Goal: Task Accomplishment & Management: Use online tool/utility

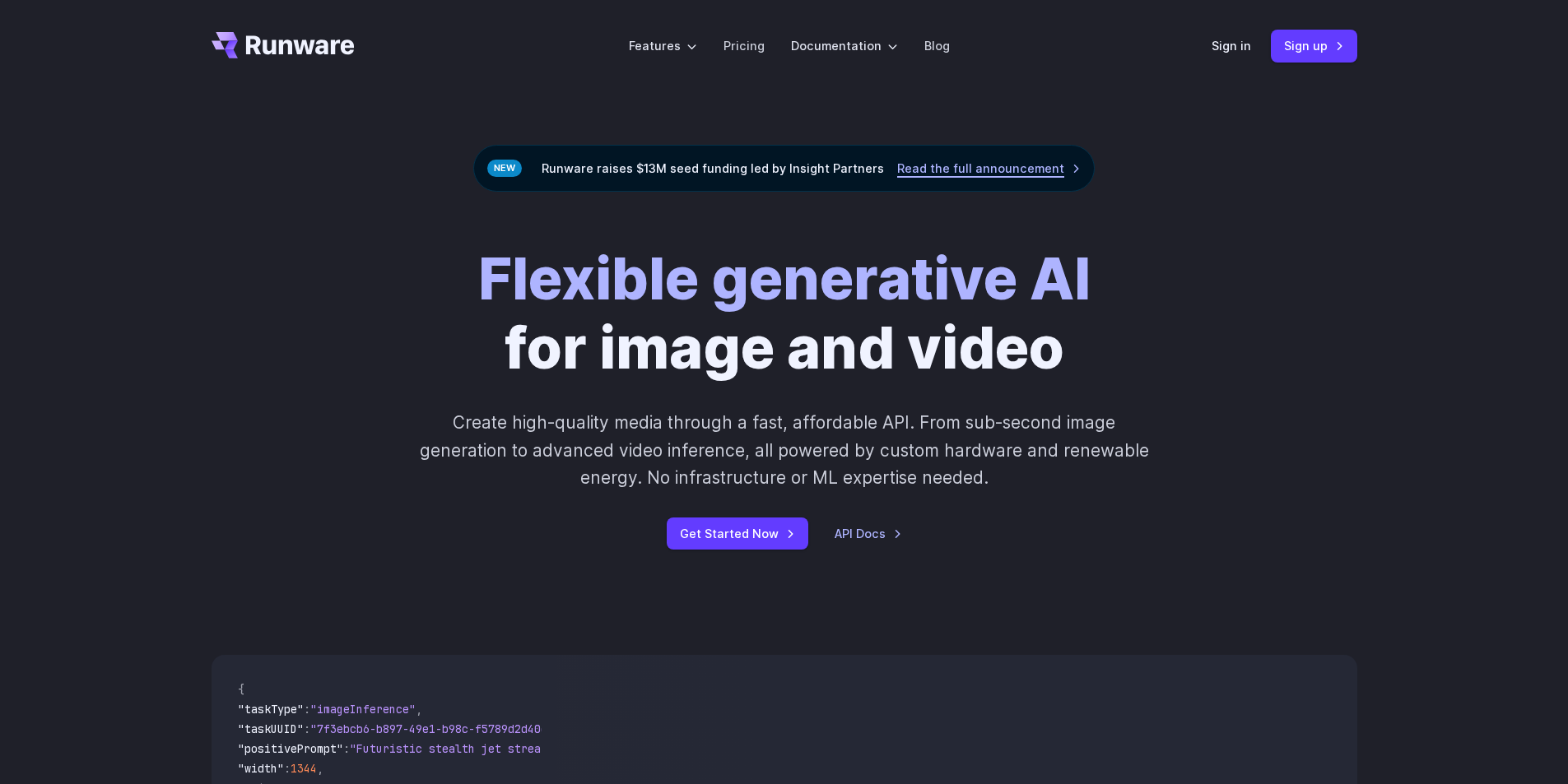
click at [1044, 168] on link "Read the full announcement" at bounding box center [988, 168] width 183 height 19
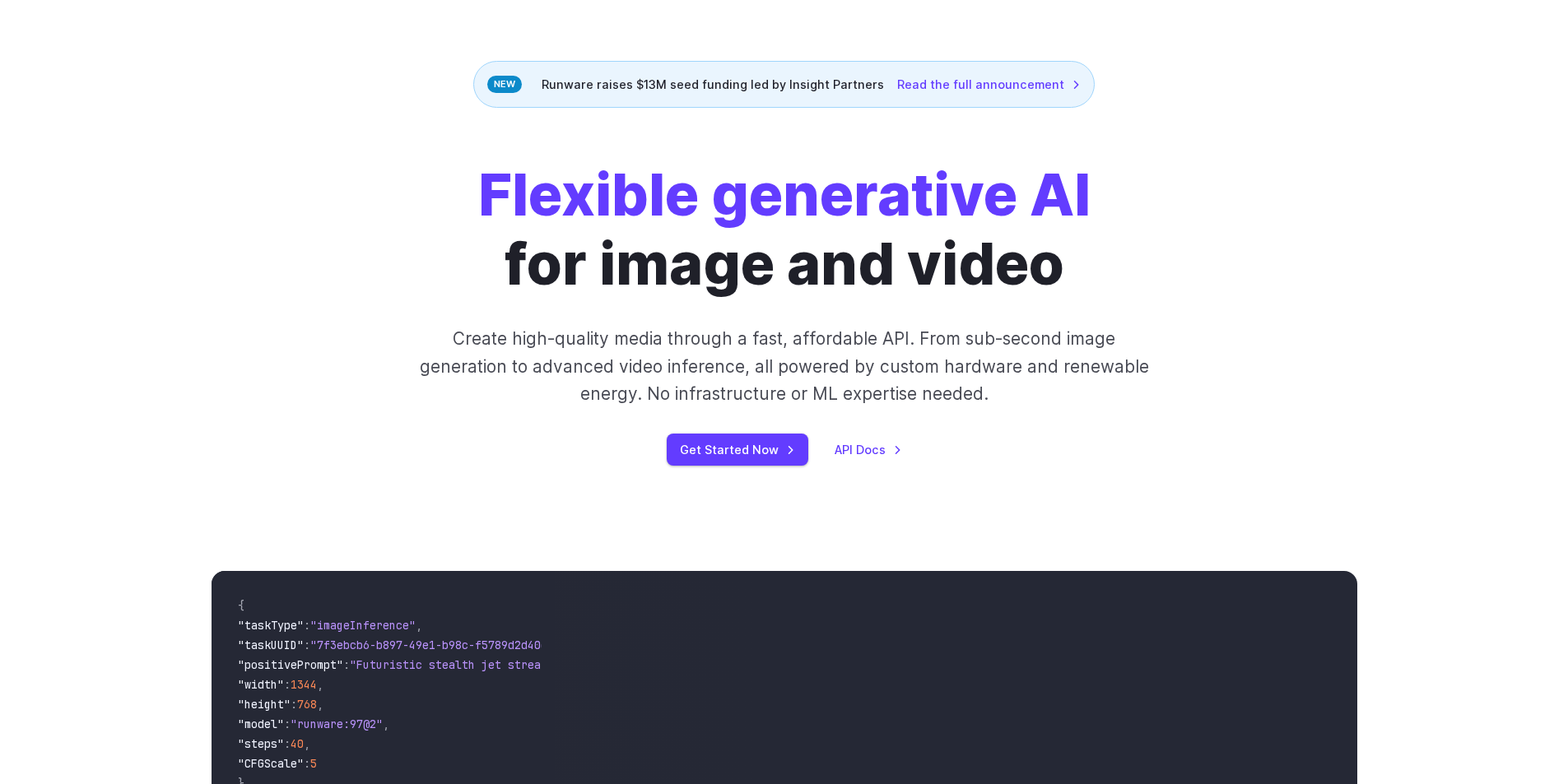
scroll to position [82, 0]
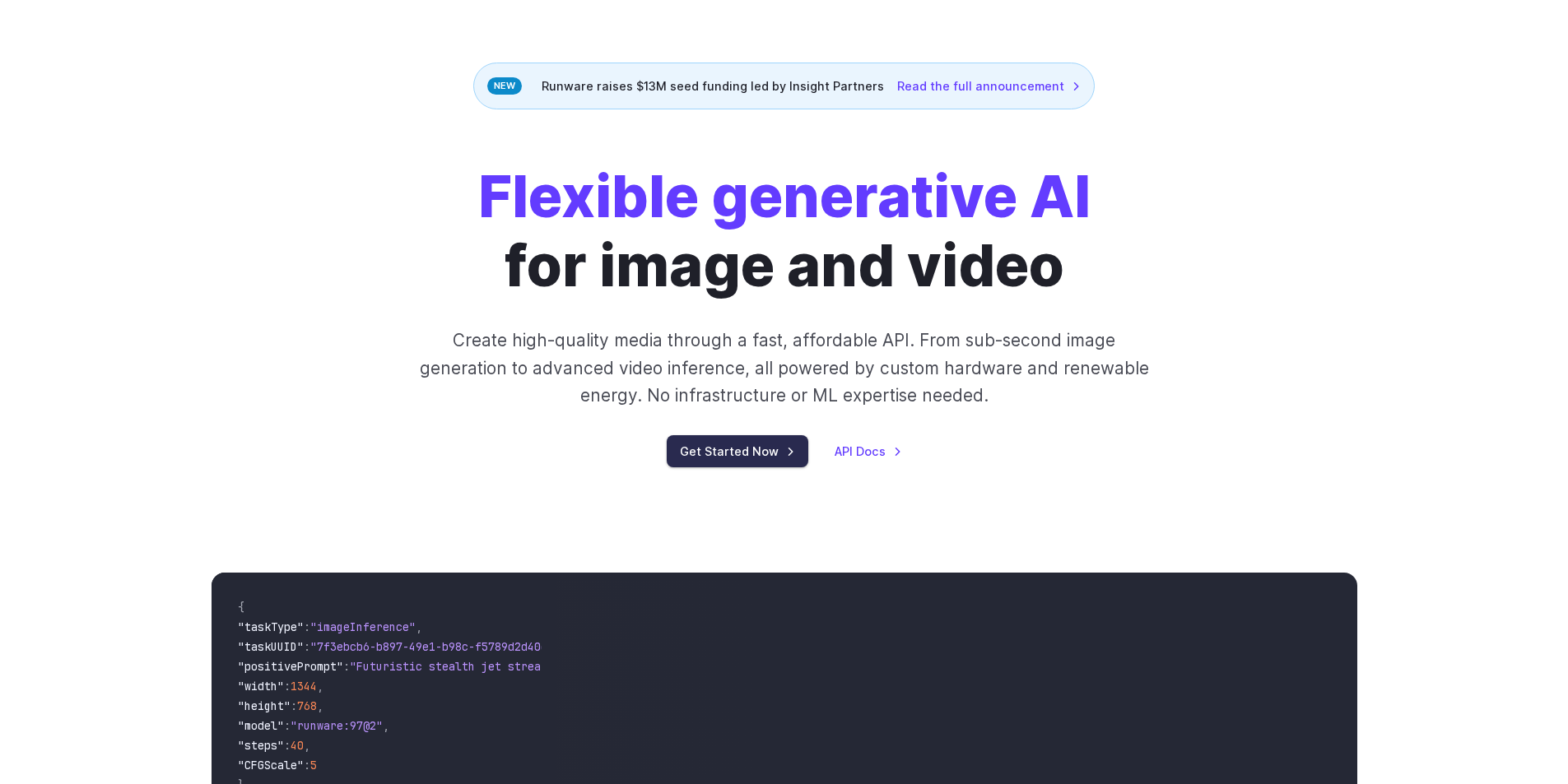
click at [760, 437] on link "Get Started Now" at bounding box center [737, 451] width 141 height 32
click at [759, 446] on link "Get Started Now" at bounding box center [737, 451] width 141 height 32
drag, startPoint x: 599, startPoint y: 396, endPoint x: 614, endPoint y: 369, distance: 30.9
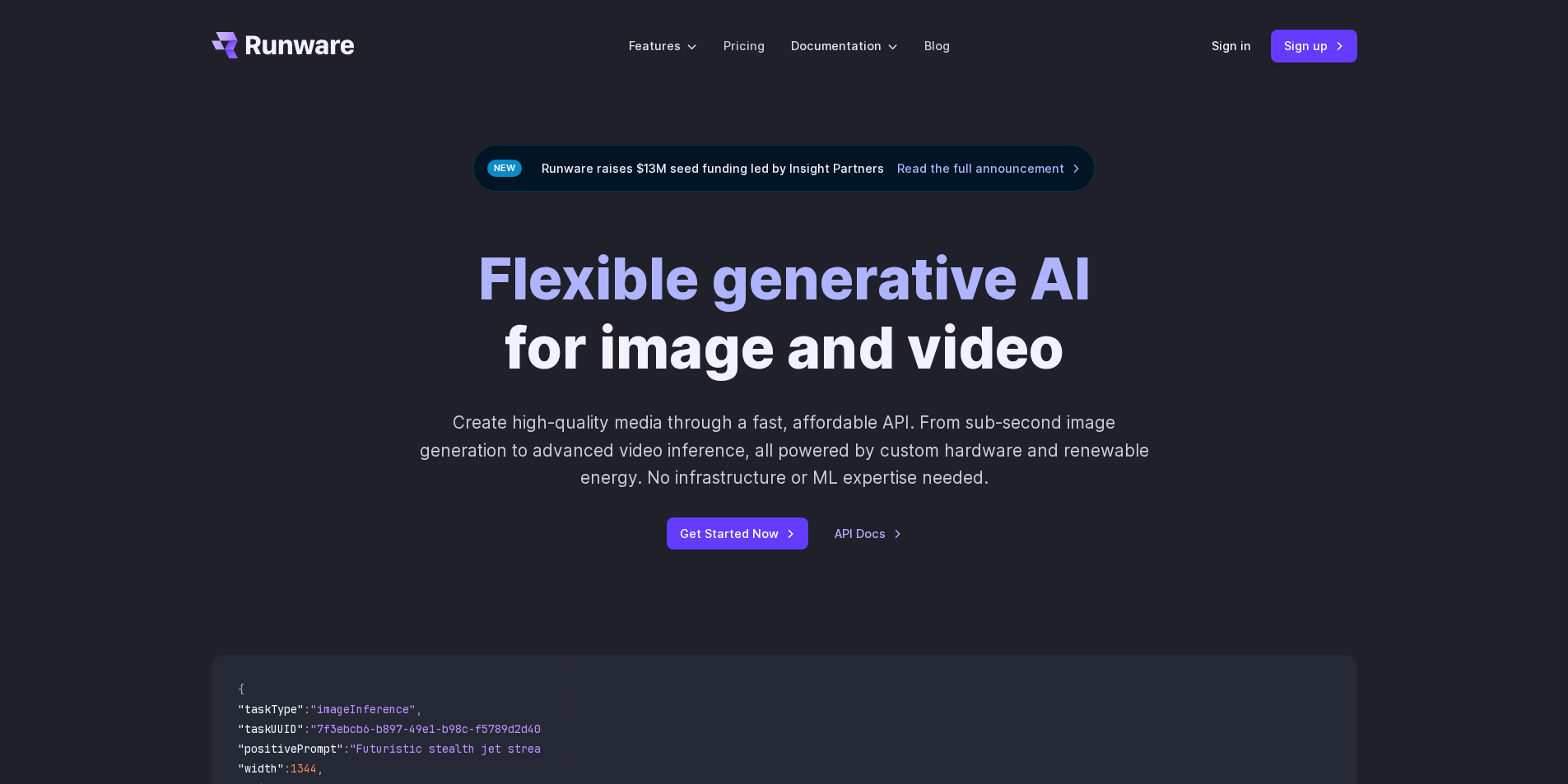
click at [775, 556] on div "Flexible generative AI for image and video Create high-quality media through a …" at bounding box center [784, 396] width 1568 height 410
click at [754, 547] on link "Get Started Now" at bounding box center [737, 534] width 141 height 32
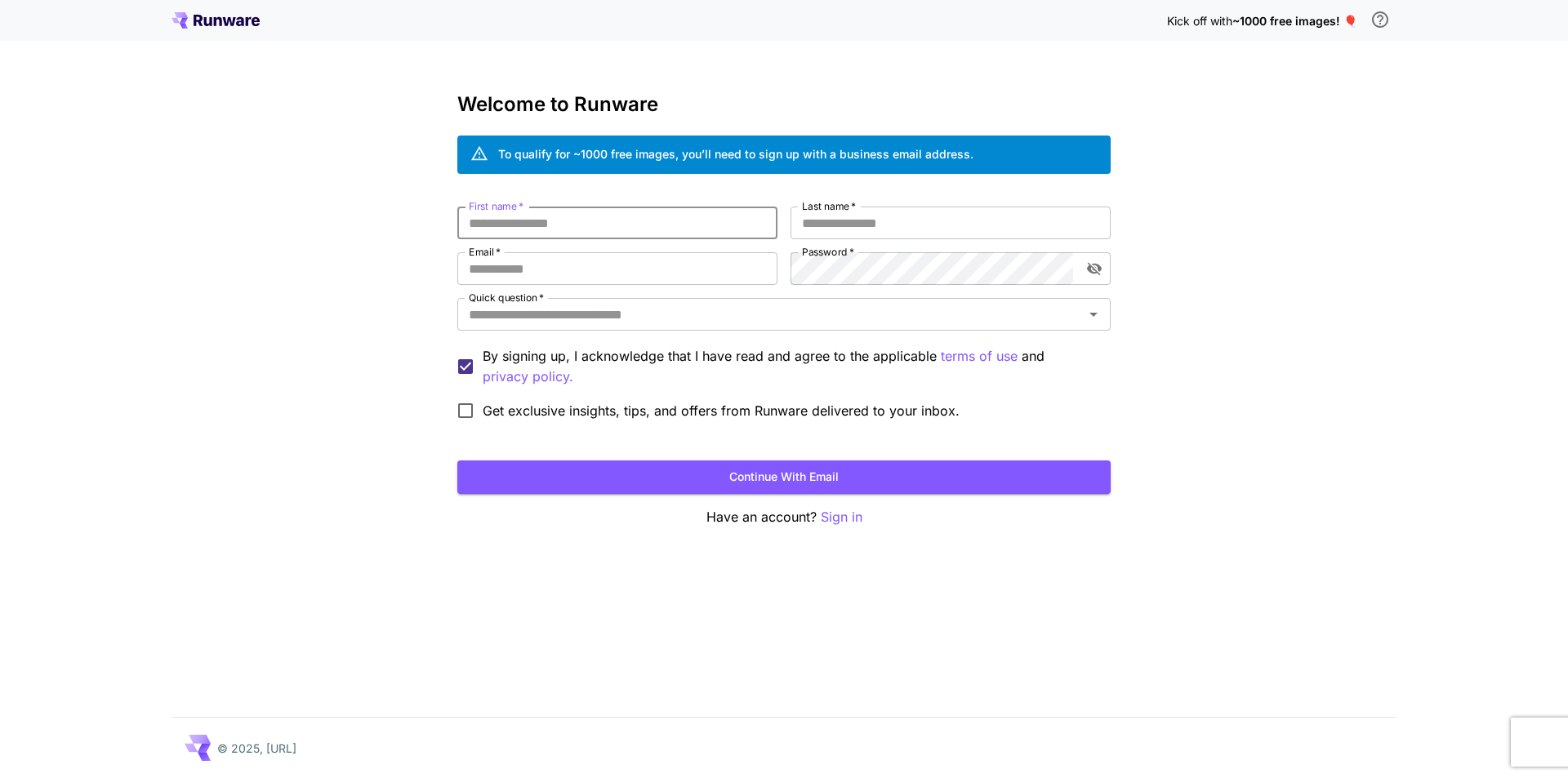
click at [584, 229] on input "First name   *" at bounding box center [617, 223] width 320 height 33
click at [825, 230] on input "Last name   *" at bounding box center [950, 223] width 320 height 33
drag, startPoint x: 508, startPoint y: 215, endPoint x: 511, endPoint y: 225, distance: 10.4
click at [508, 216] on input "First name   *" at bounding box center [617, 223] width 320 height 33
drag, startPoint x: 552, startPoint y: 224, endPoint x: 414, endPoint y: 246, distance: 139.7
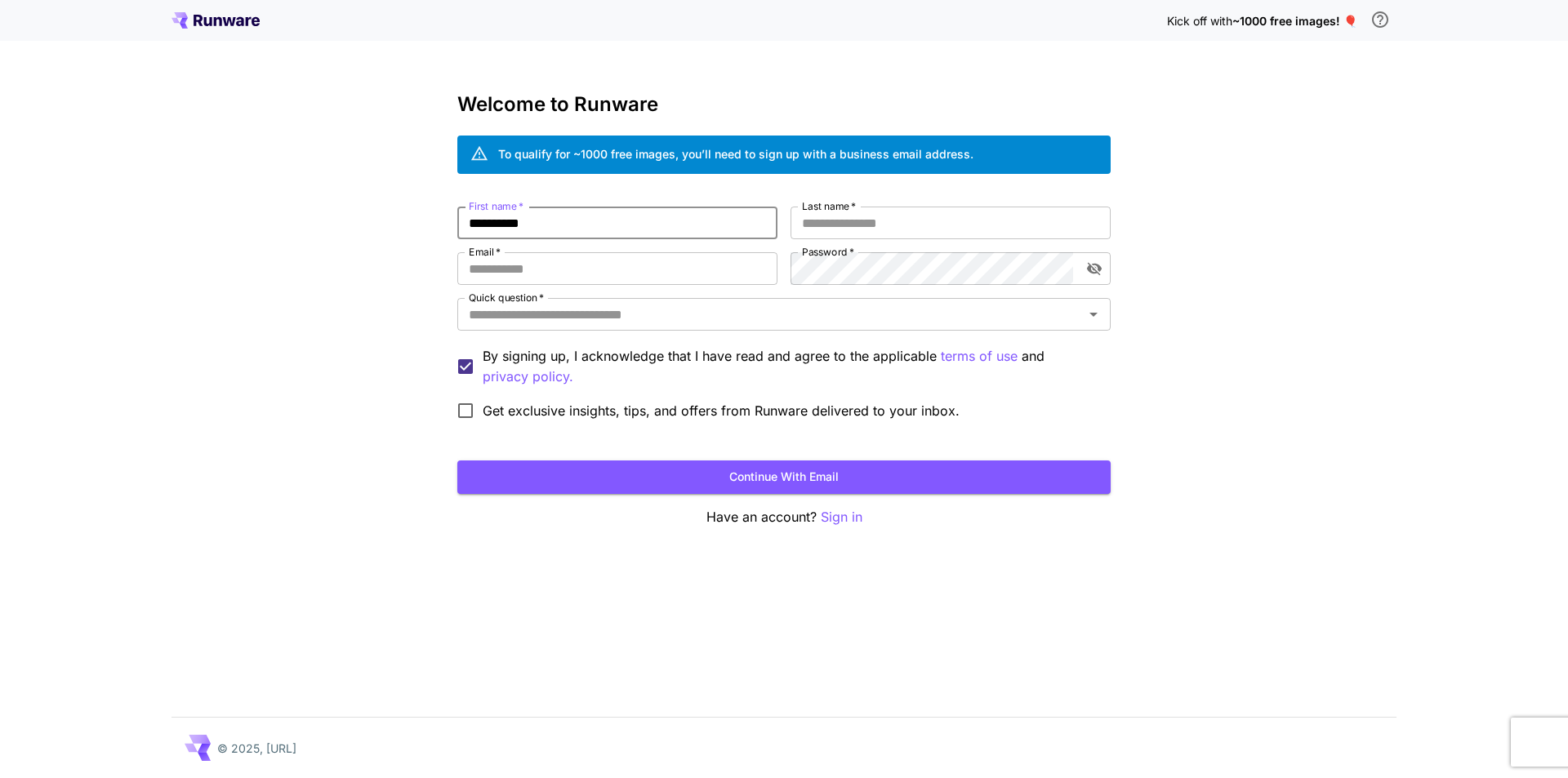
click at [416, 245] on div "**********" at bounding box center [784, 389] width 1568 height 778
drag, startPoint x: 495, startPoint y: 227, endPoint x: 393, endPoint y: 227, distance: 102.0
click at [394, 226] on div "Kick off with ~1000 free images! 🎈 Welcome to Runware To qualify for ~1000 free…" at bounding box center [784, 389] width 1568 height 778
type input "**"
click at [821, 220] on input "Last name   *" at bounding box center [950, 223] width 320 height 33
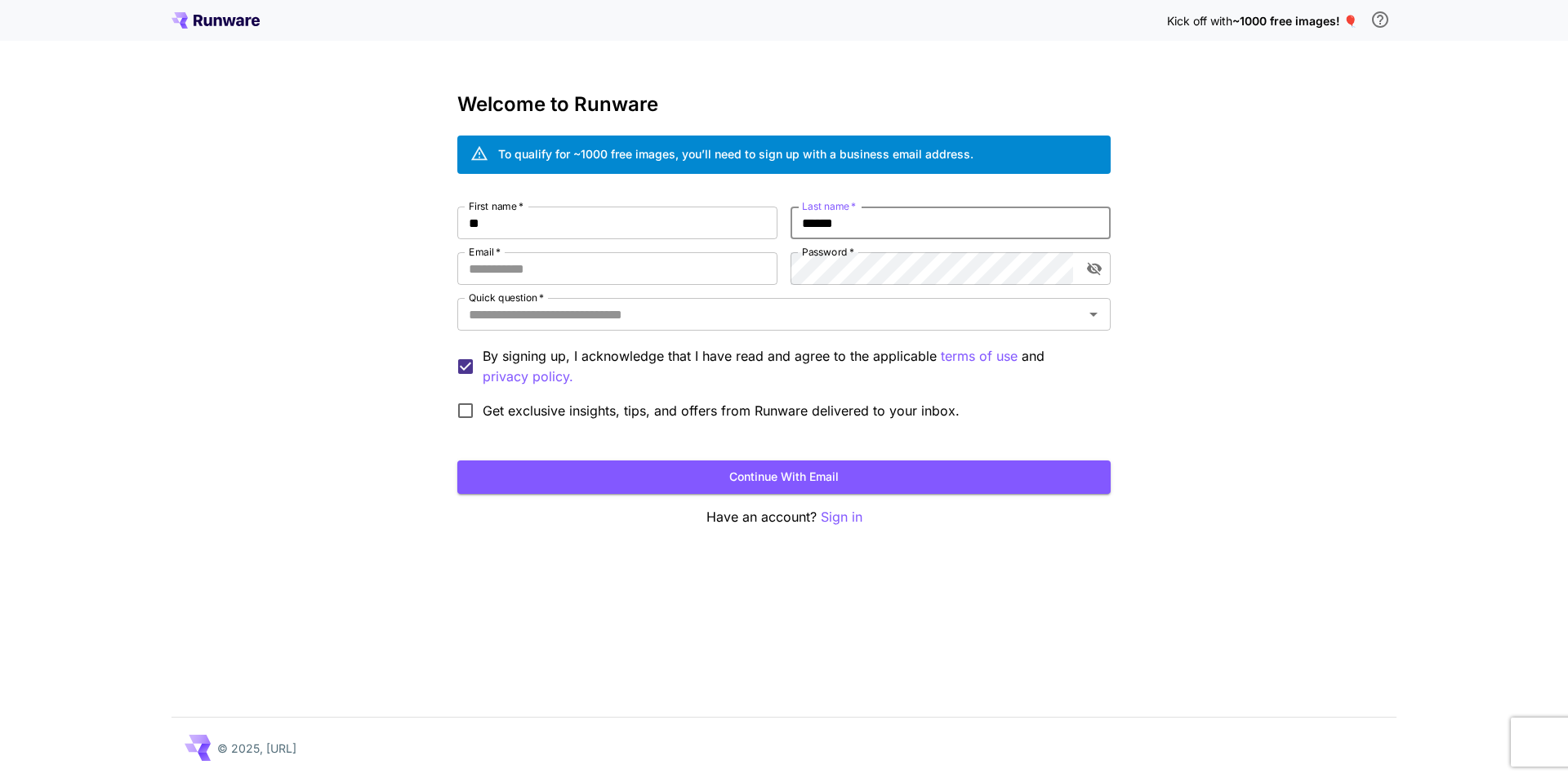
type input "*****"
click at [588, 287] on div "First name   * ** First name   * Last name   * ***** Last name   * Email   * Em…" at bounding box center [784, 317] width 653 height 221
click at [593, 275] on input "Email   *" at bounding box center [617, 268] width 320 height 33
type input "**********"
click at [794, 292] on div "**********" at bounding box center [784, 317] width 653 height 221
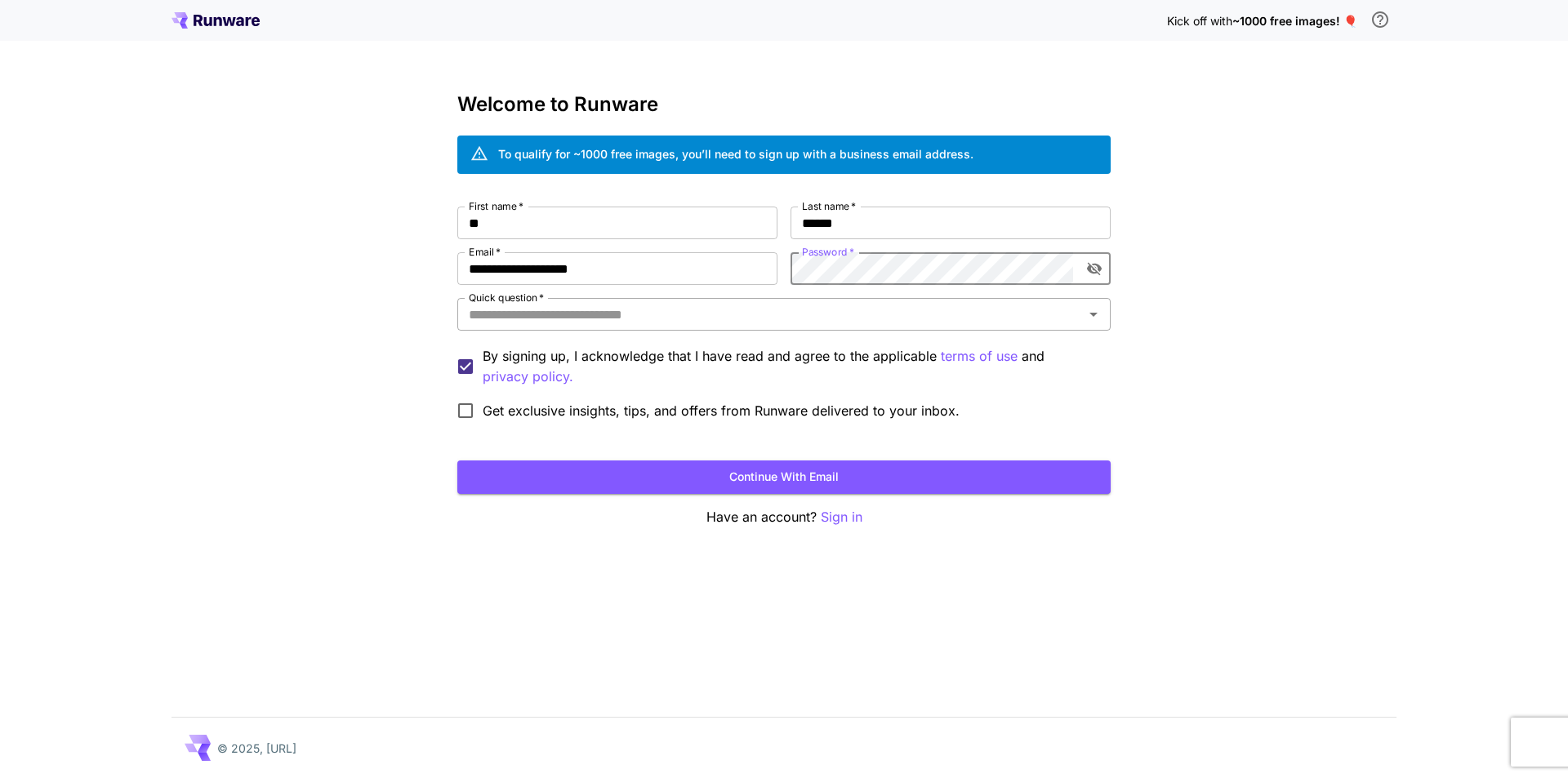
click at [600, 321] on input "Quick question   *" at bounding box center [770, 314] width 617 height 23
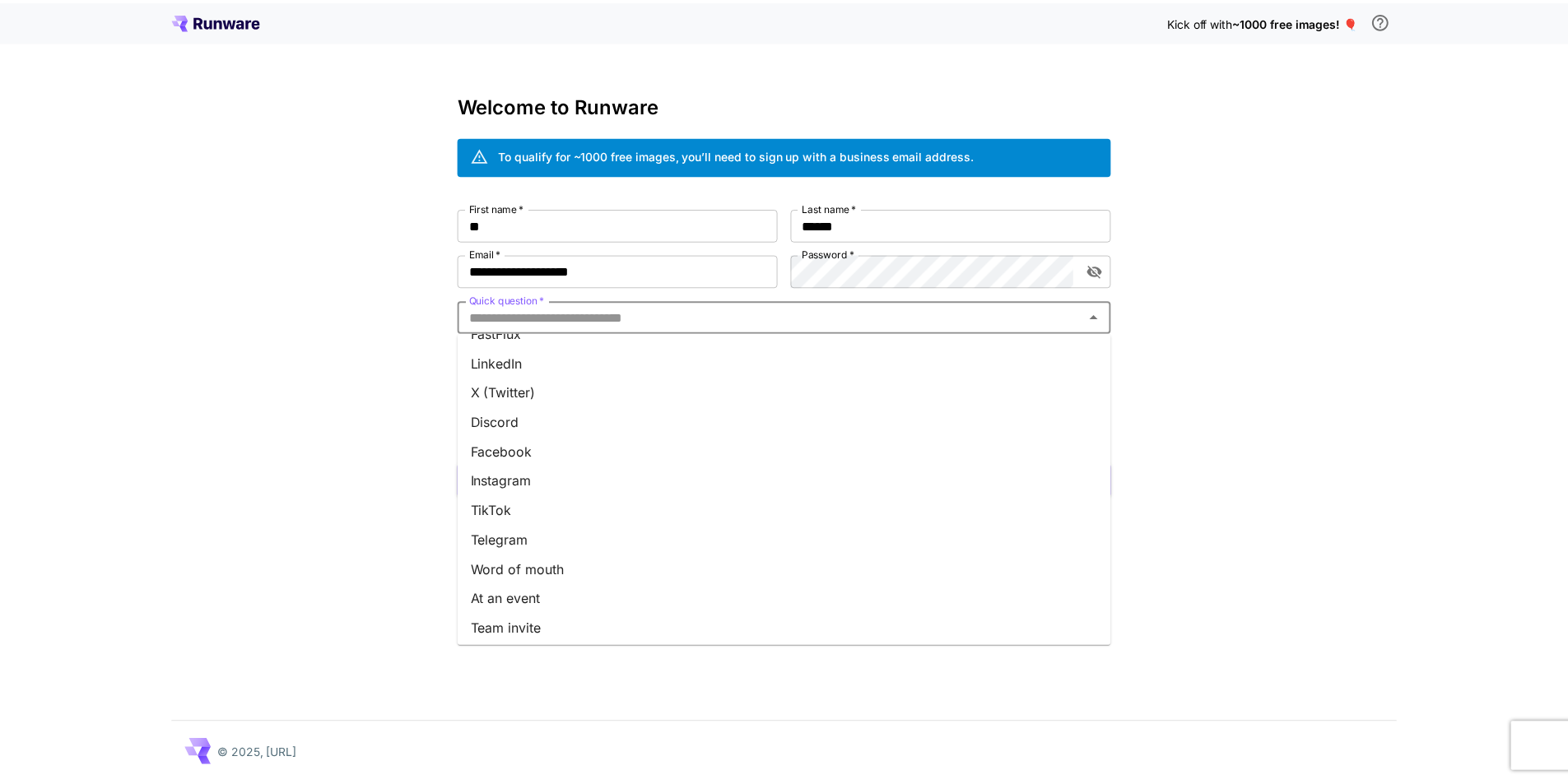
scroll to position [144, 0]
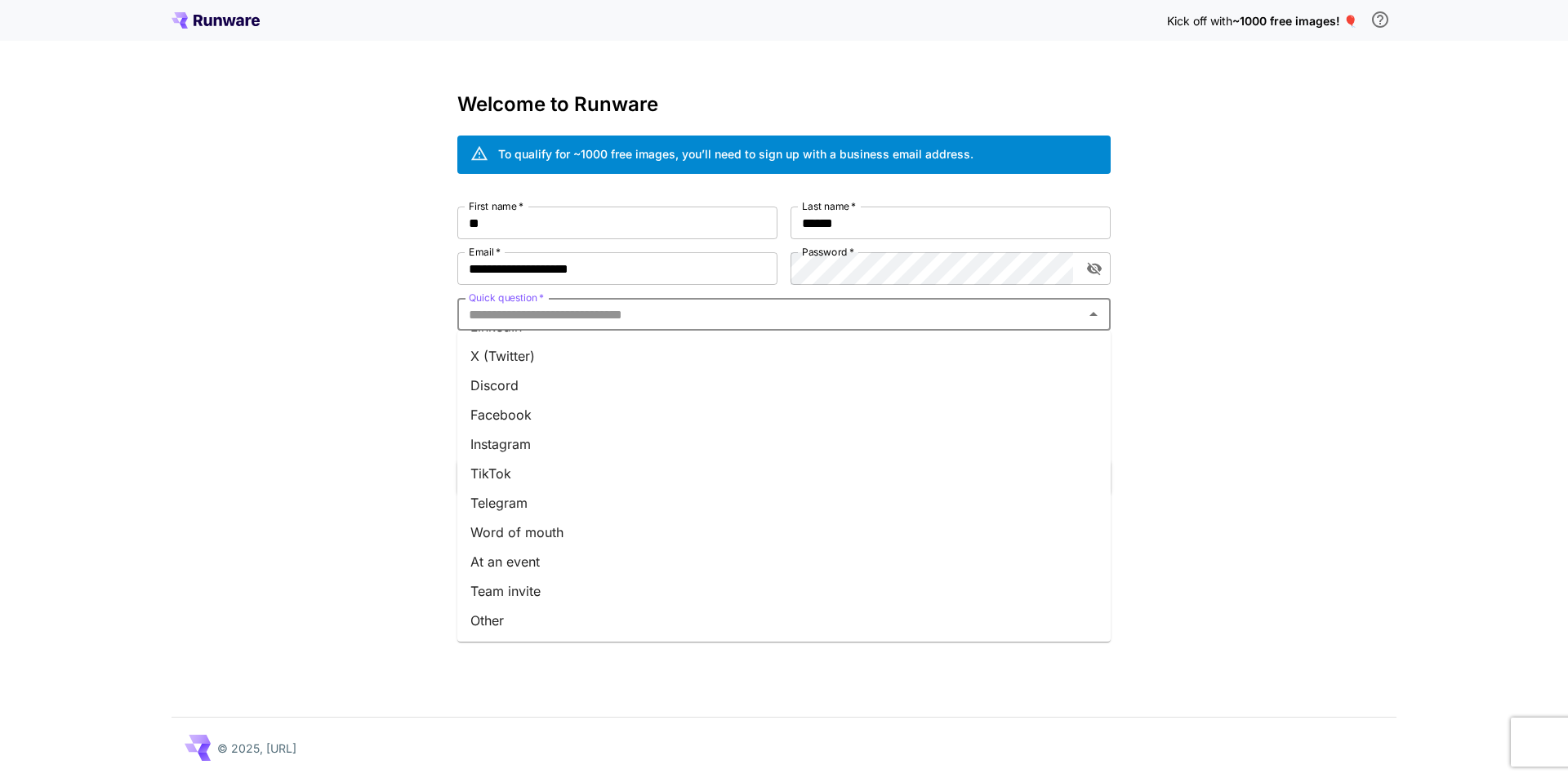
click at [500, 618] on li "Other" at bounding box center [784, 620] width 653 height 29
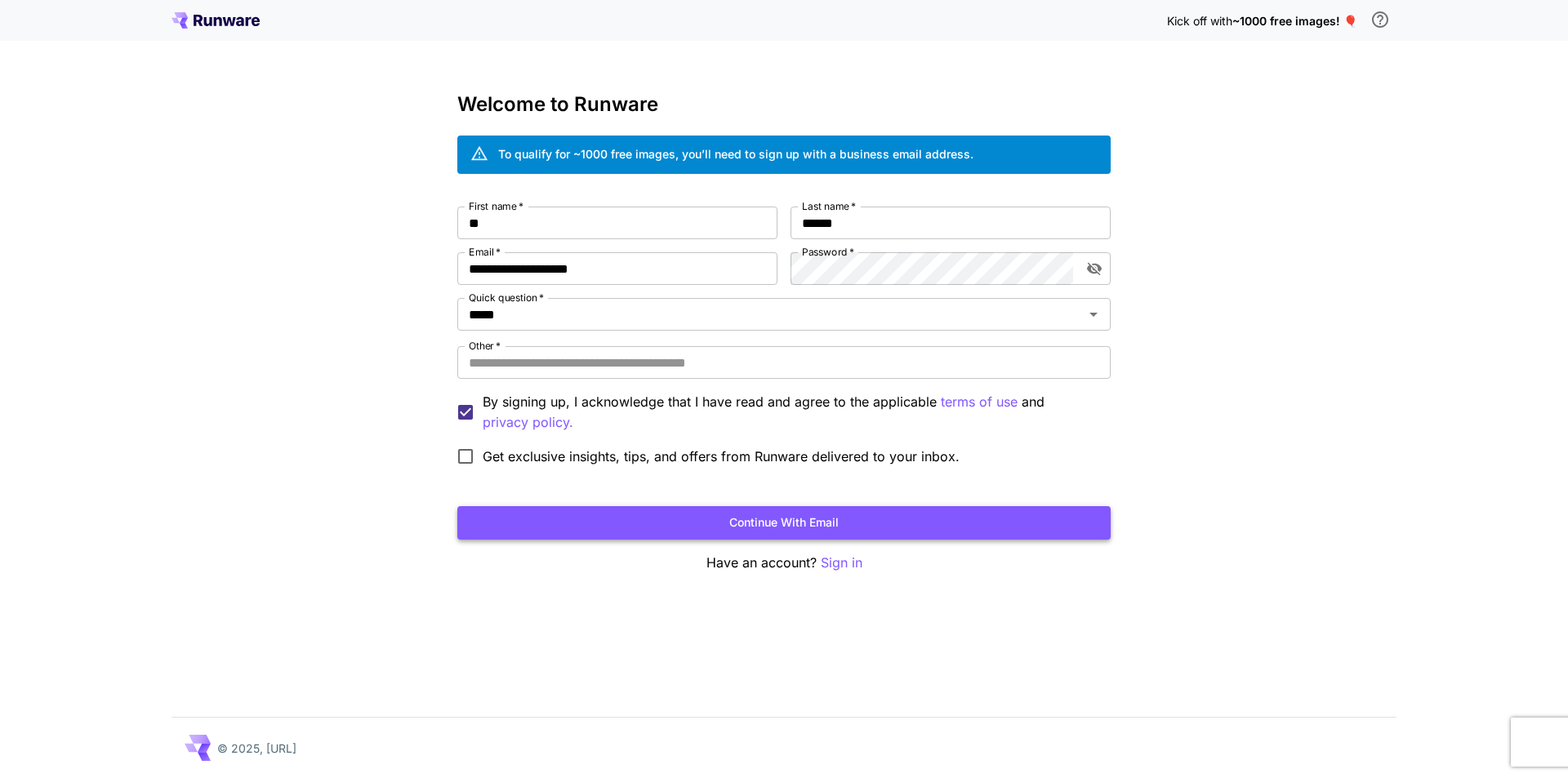
click at [659, 524] on button "Continue with email" at bounding box center [784, 523] width 653 height 34
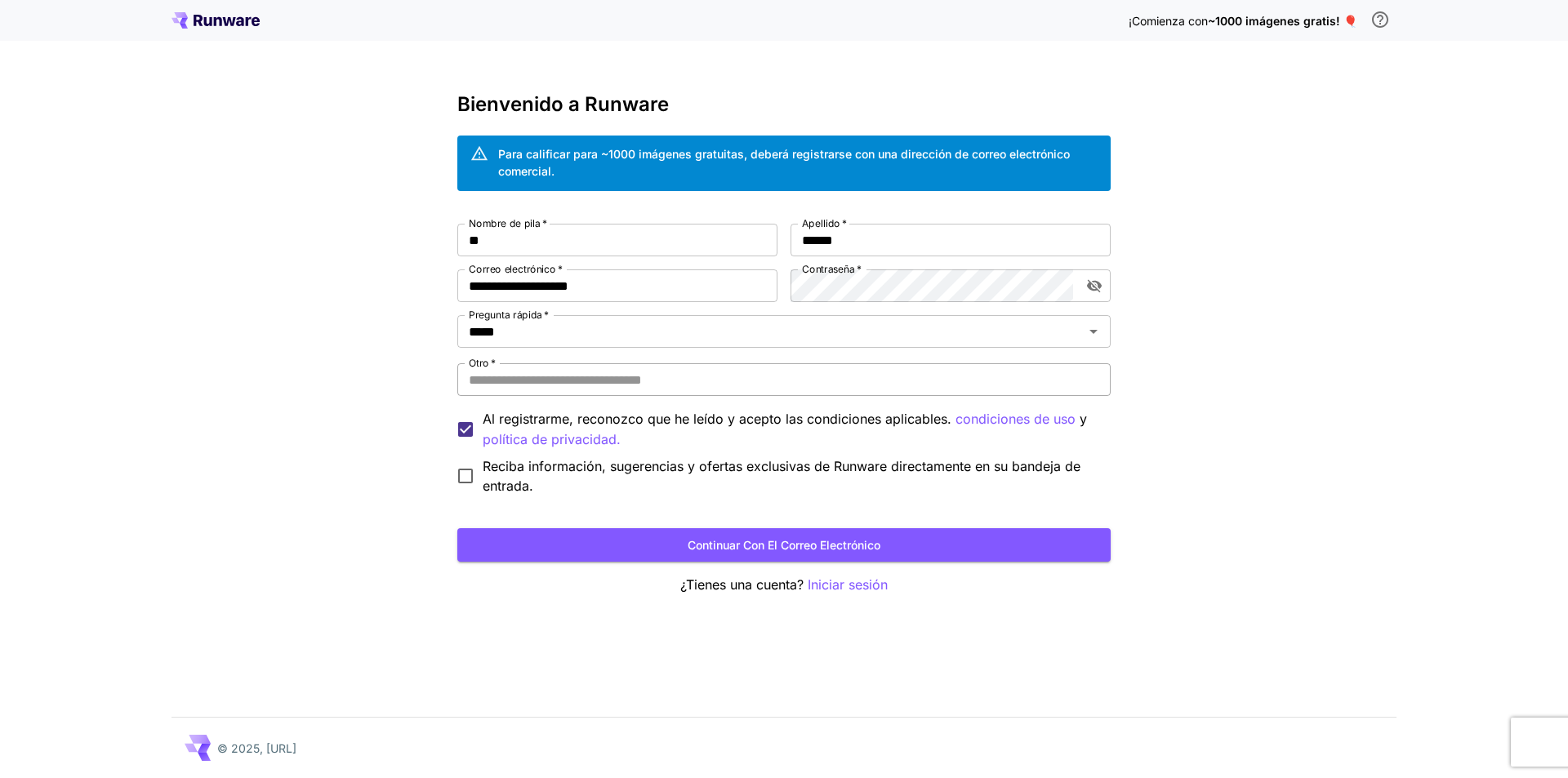
click at [587, 380] on input "Otro   *" at bounding box center [784, 379] width 653 height 33
type input "*******"
click at [694, 537] on font "Continuar con el correo electrónico" at bounding box center [784, 545] width 193 height 20
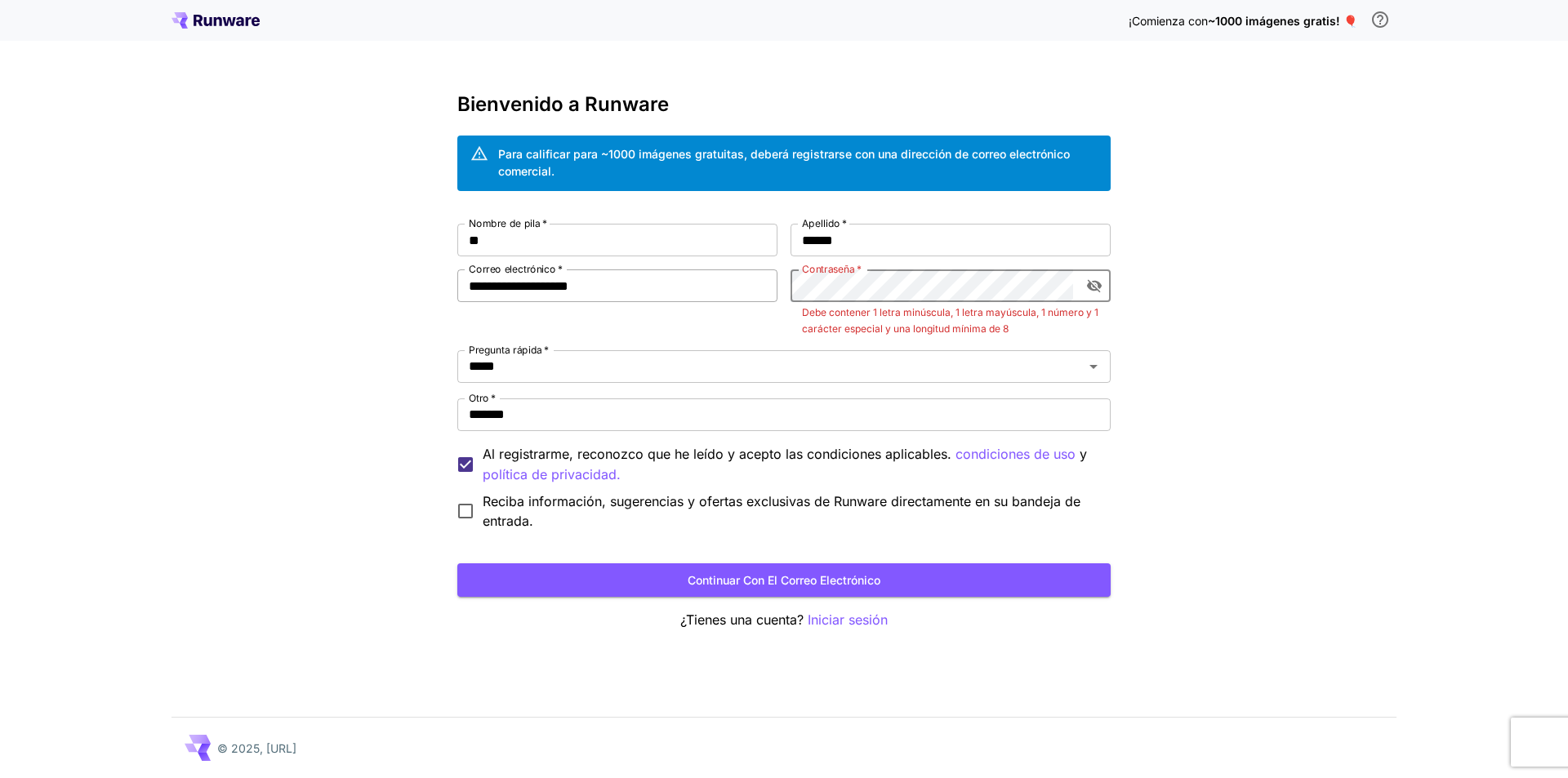
click at [749, 293] on div "**********" at bounding box center [784, 377] width 653 height 307
click at [1211, 326] on div "**********" at bounding box center [784, 389] width 1568 height 778
click at [1093, 287] on icon "alternar visibilidad de contraseña" at bounding box center [1094, 287] width 15 height 13
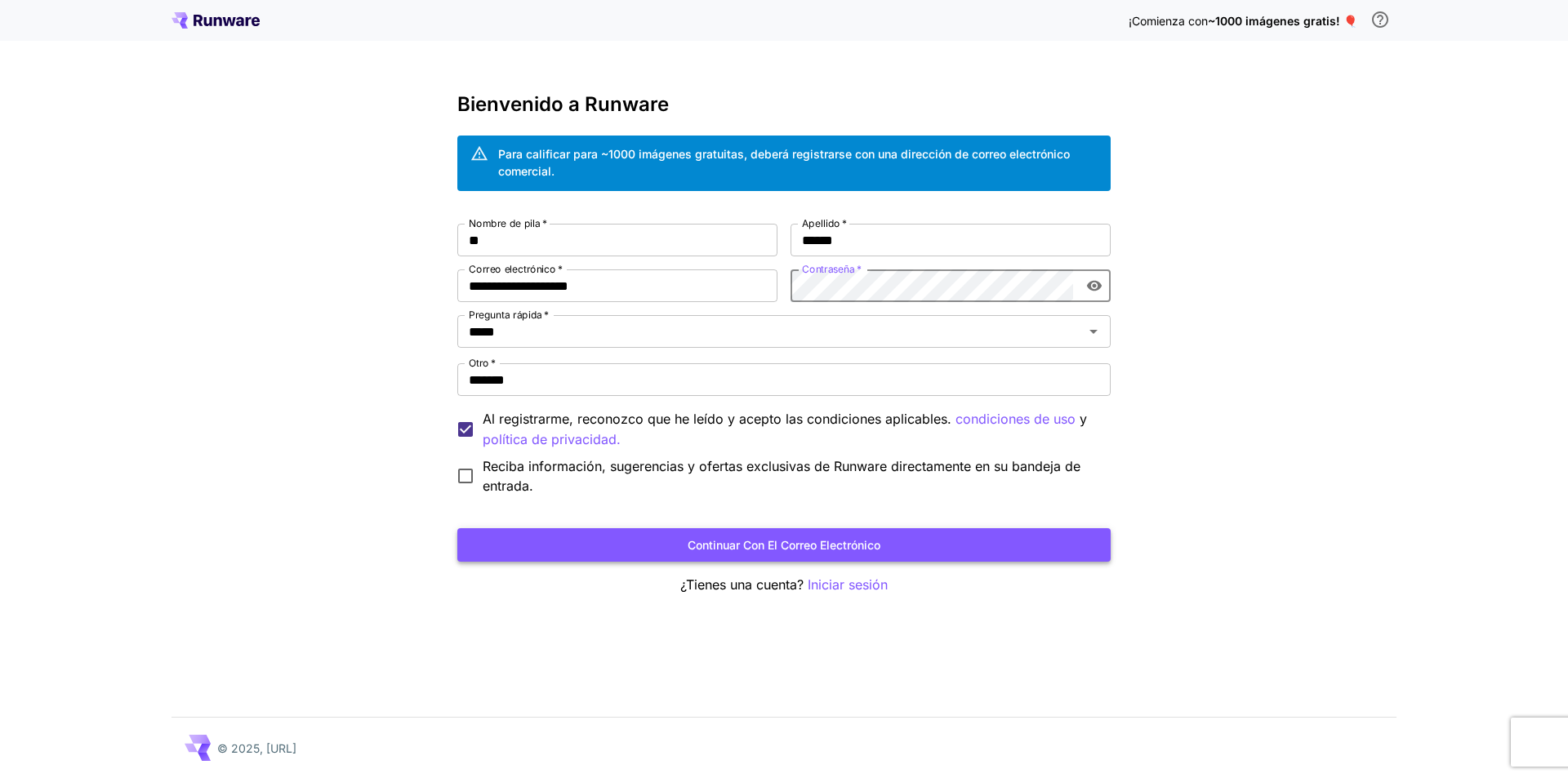
click at [830, 551] on font "Continuar con el correo electrónico" at bounding box center [784, 545] width 193 height 14
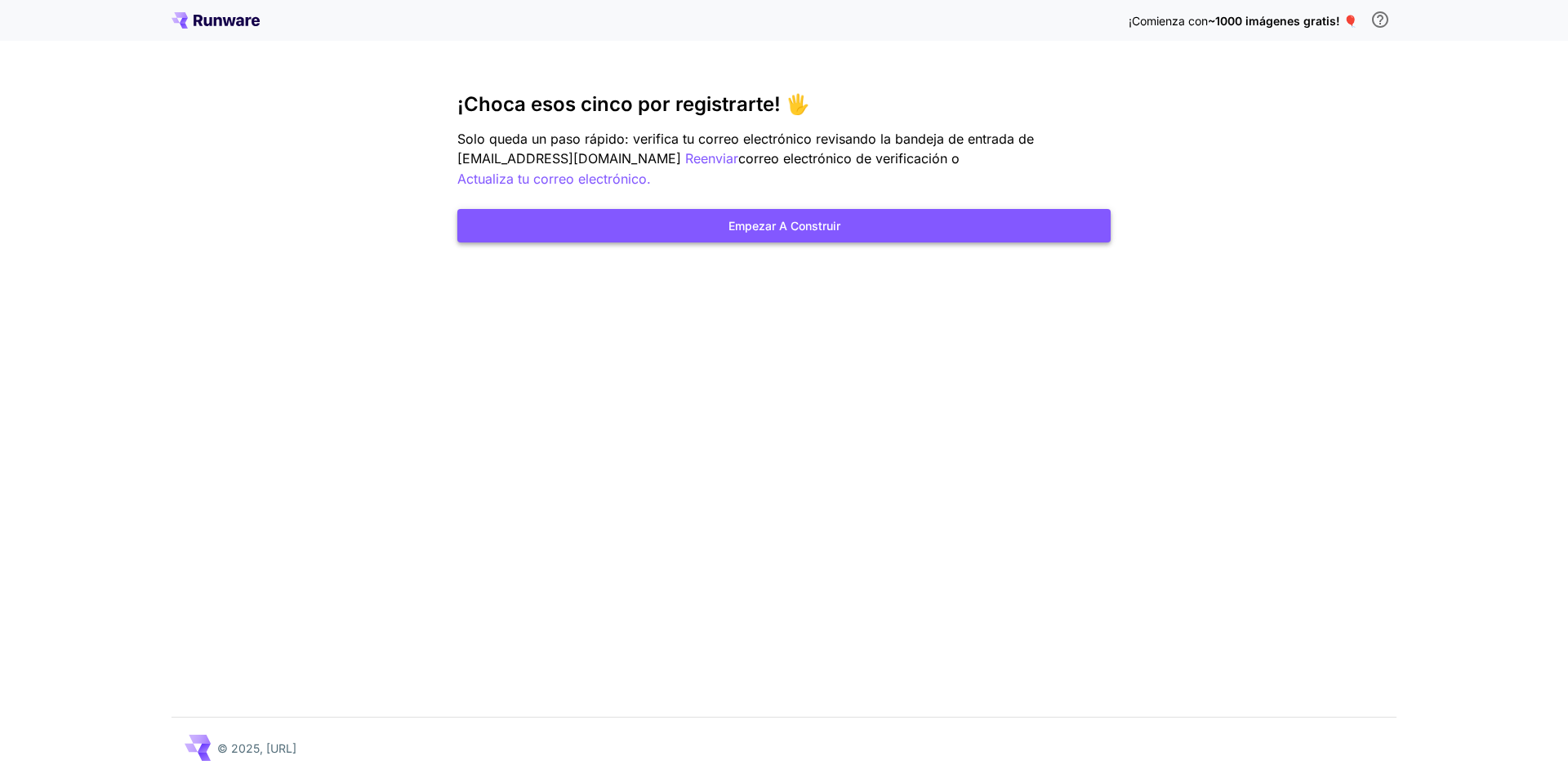
click at [902, 209] on button "Empezar a construir" at bounding box center [784, 226] width 653 height 34
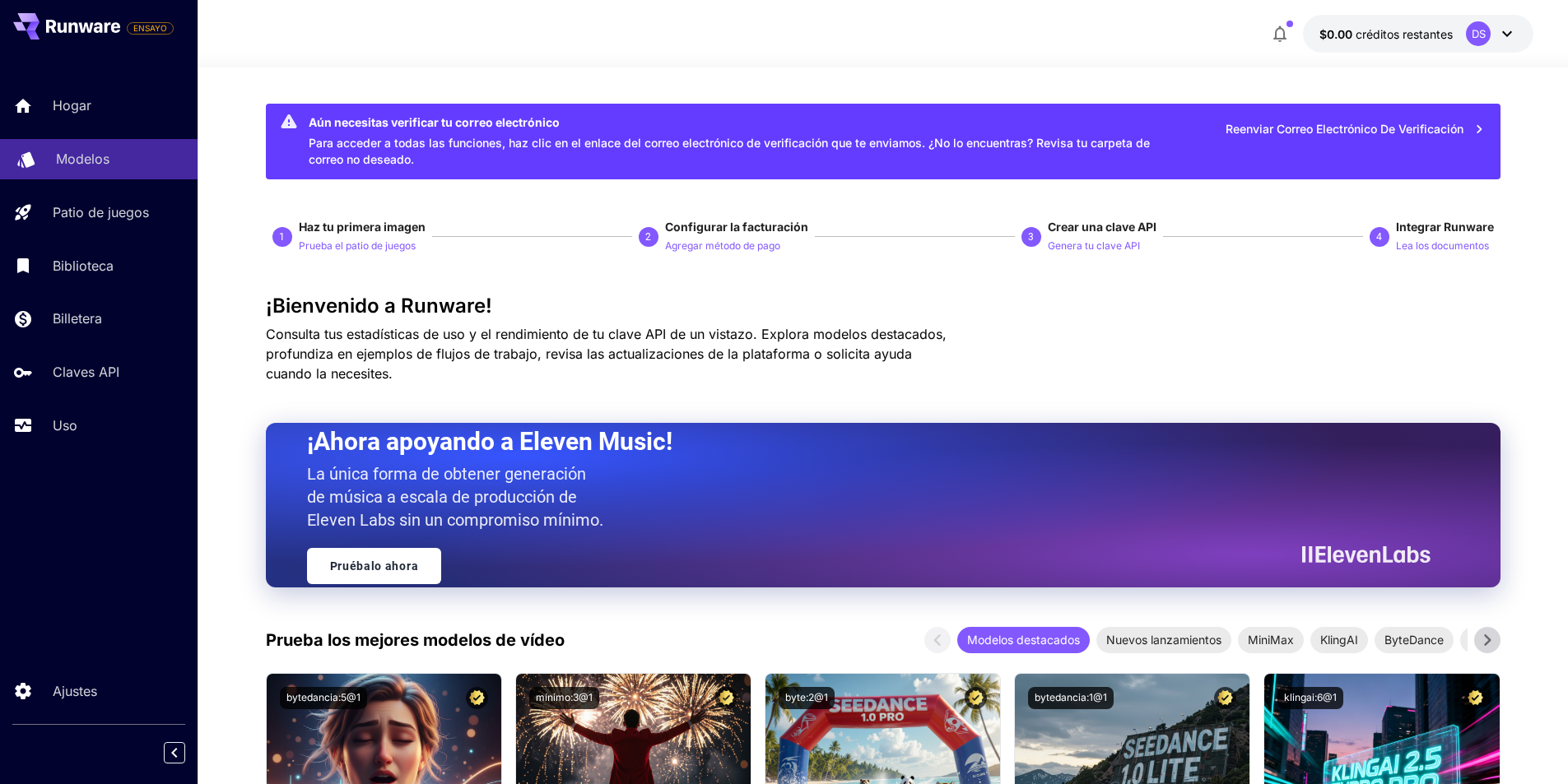
click at [56, 152] on font "Modelos" at bounding box center [83, 158] width 54 height 16
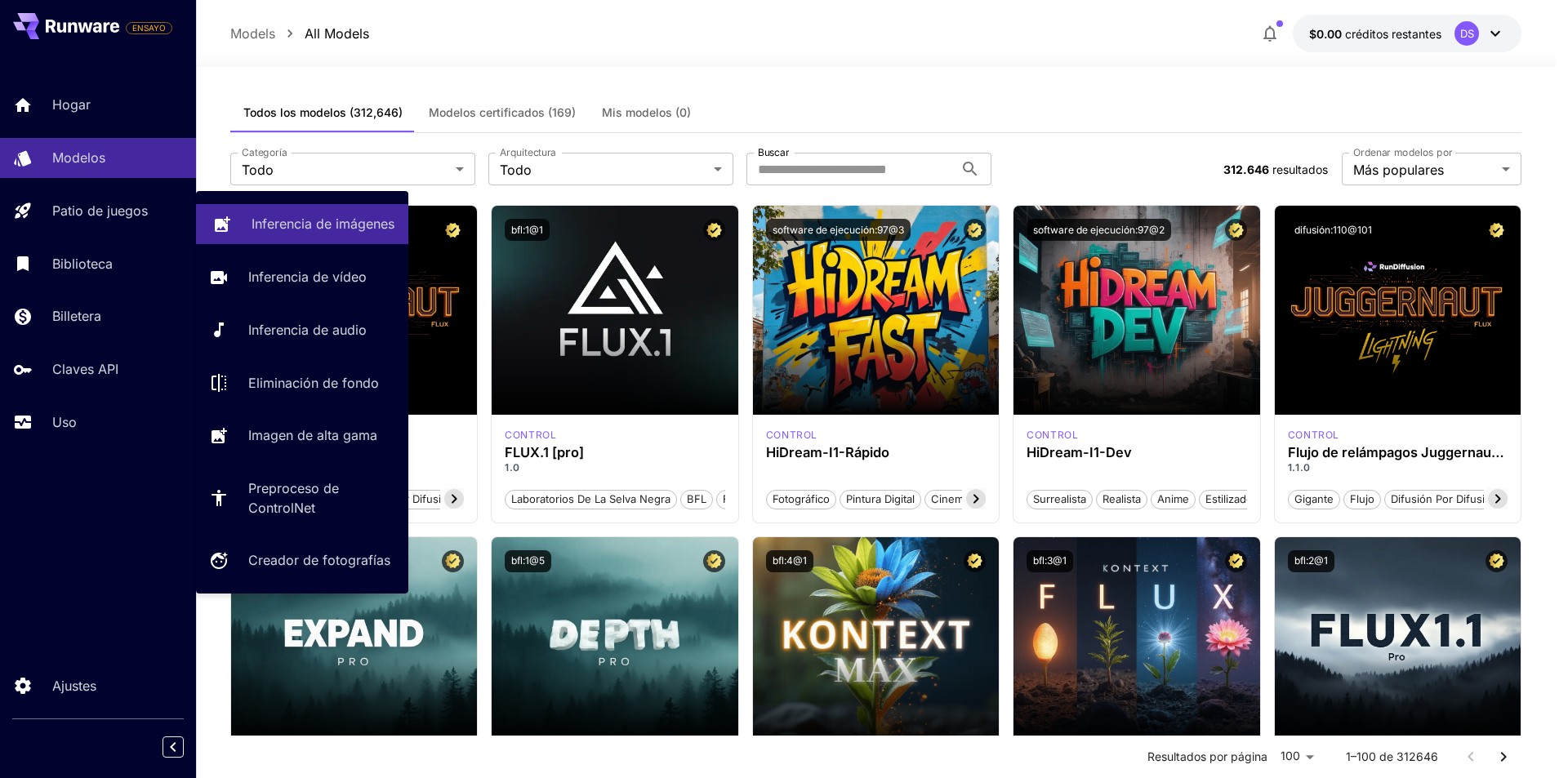
click at [247, 234] on link "Inferencia de imágenes" at bounding box center [302, 224] width 212 height 40
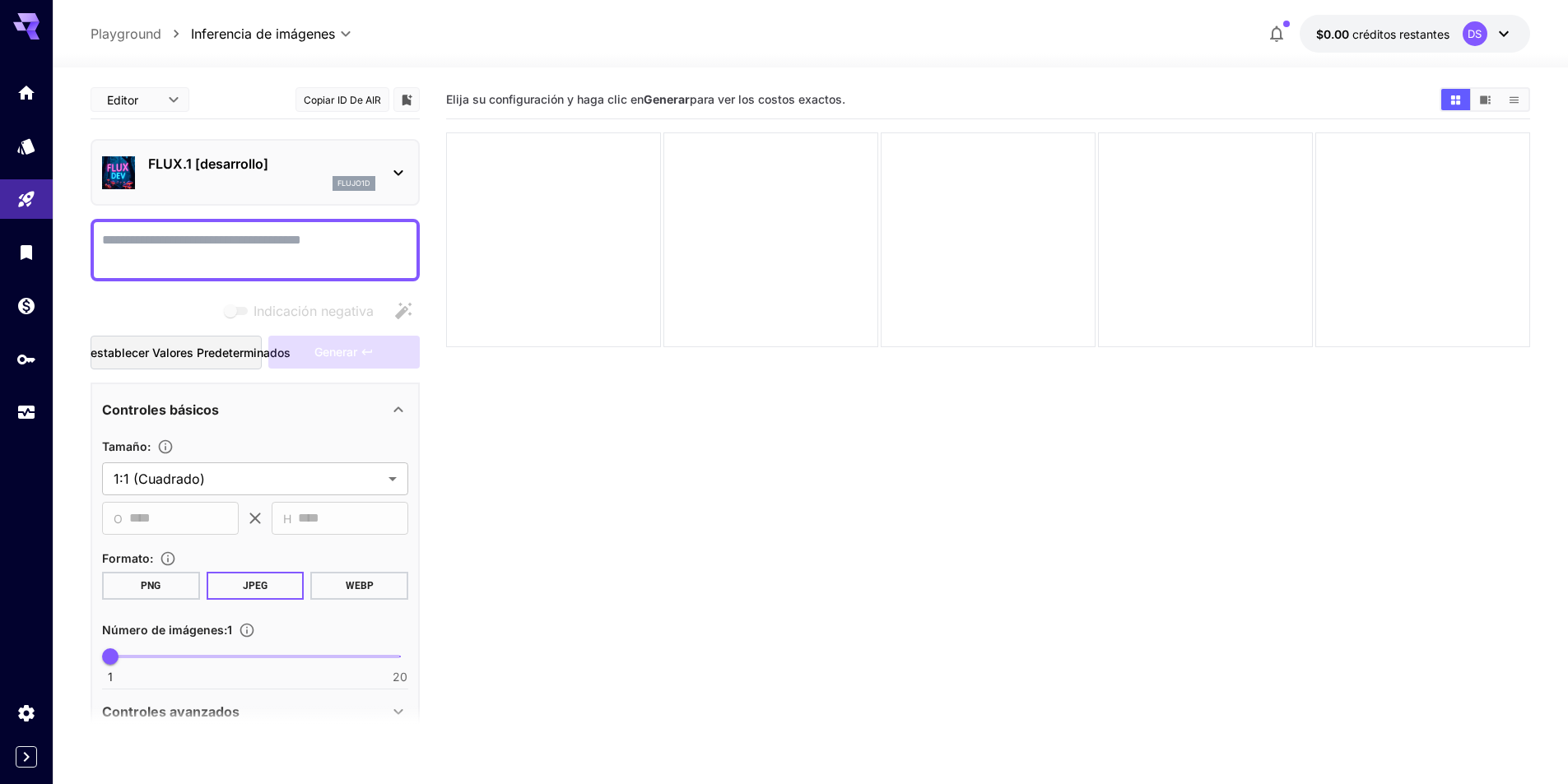
click at [396, 170] on icon at bounding box center [398, 173] width 20 height 20
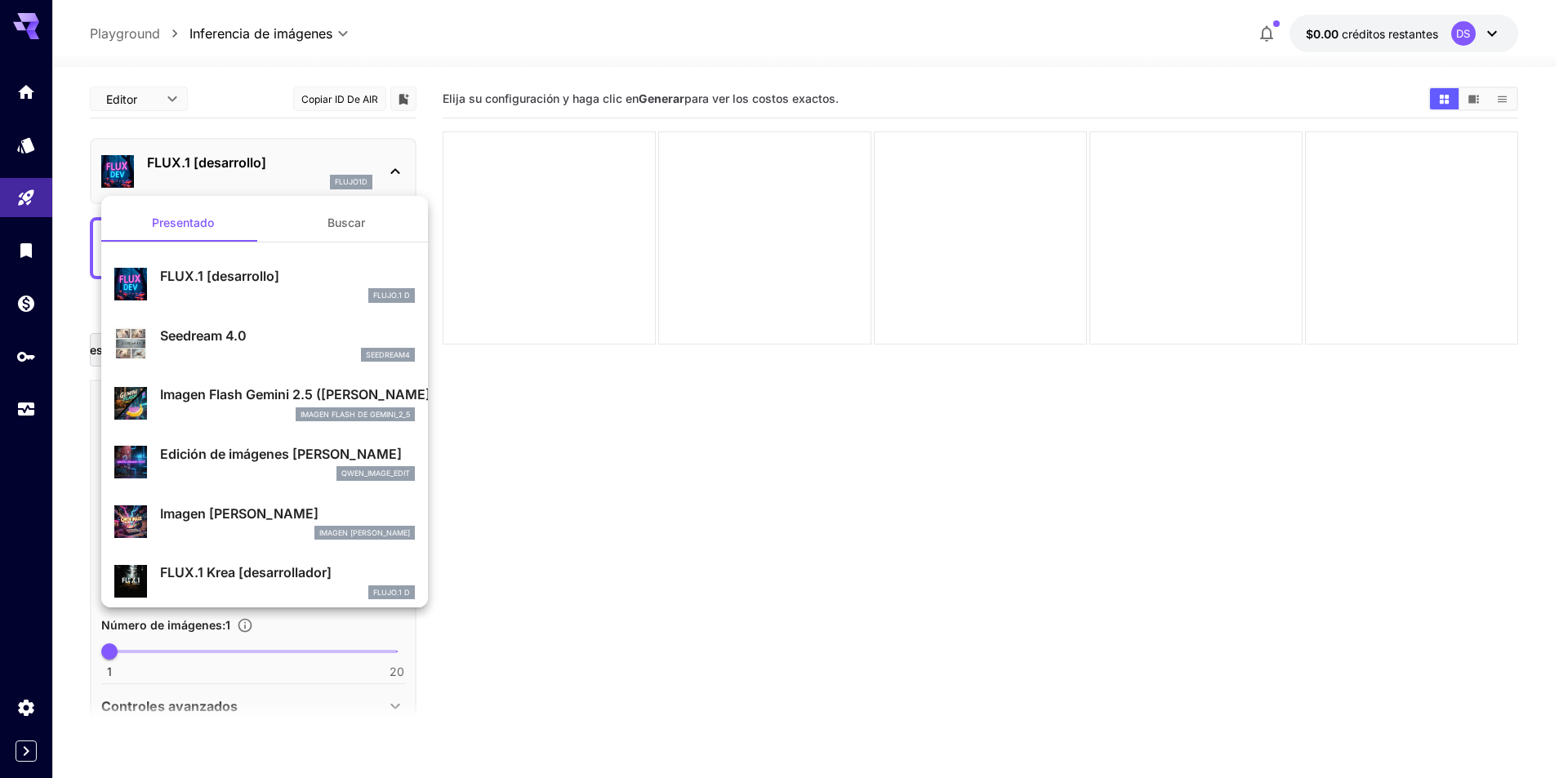
click at [393, 169] on div at bounding box center [784, 389] width 1568 height 778
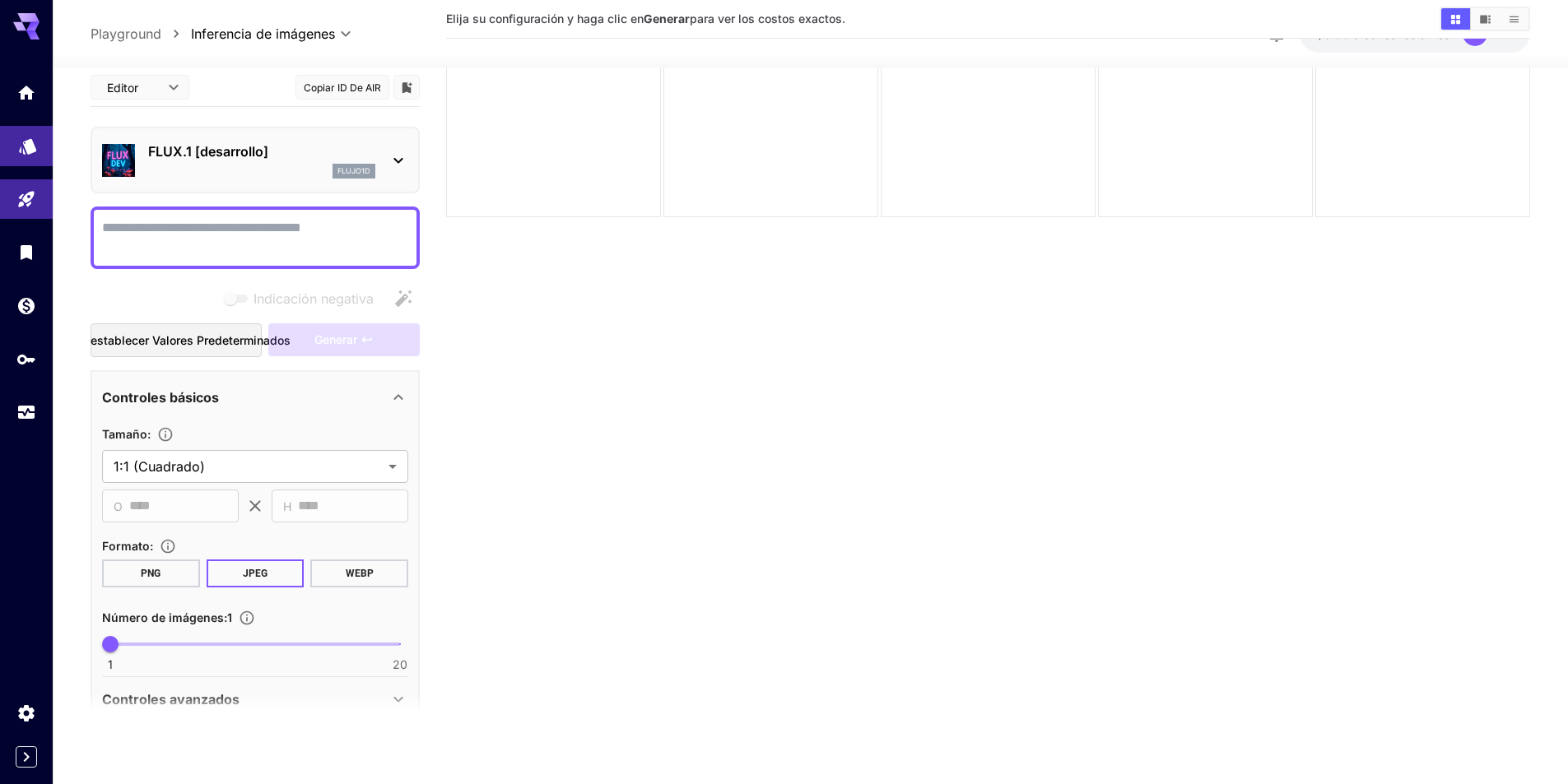
click at [24, 143] on icon "Modelos" at bounding box center [28, 140] width 20 height 20
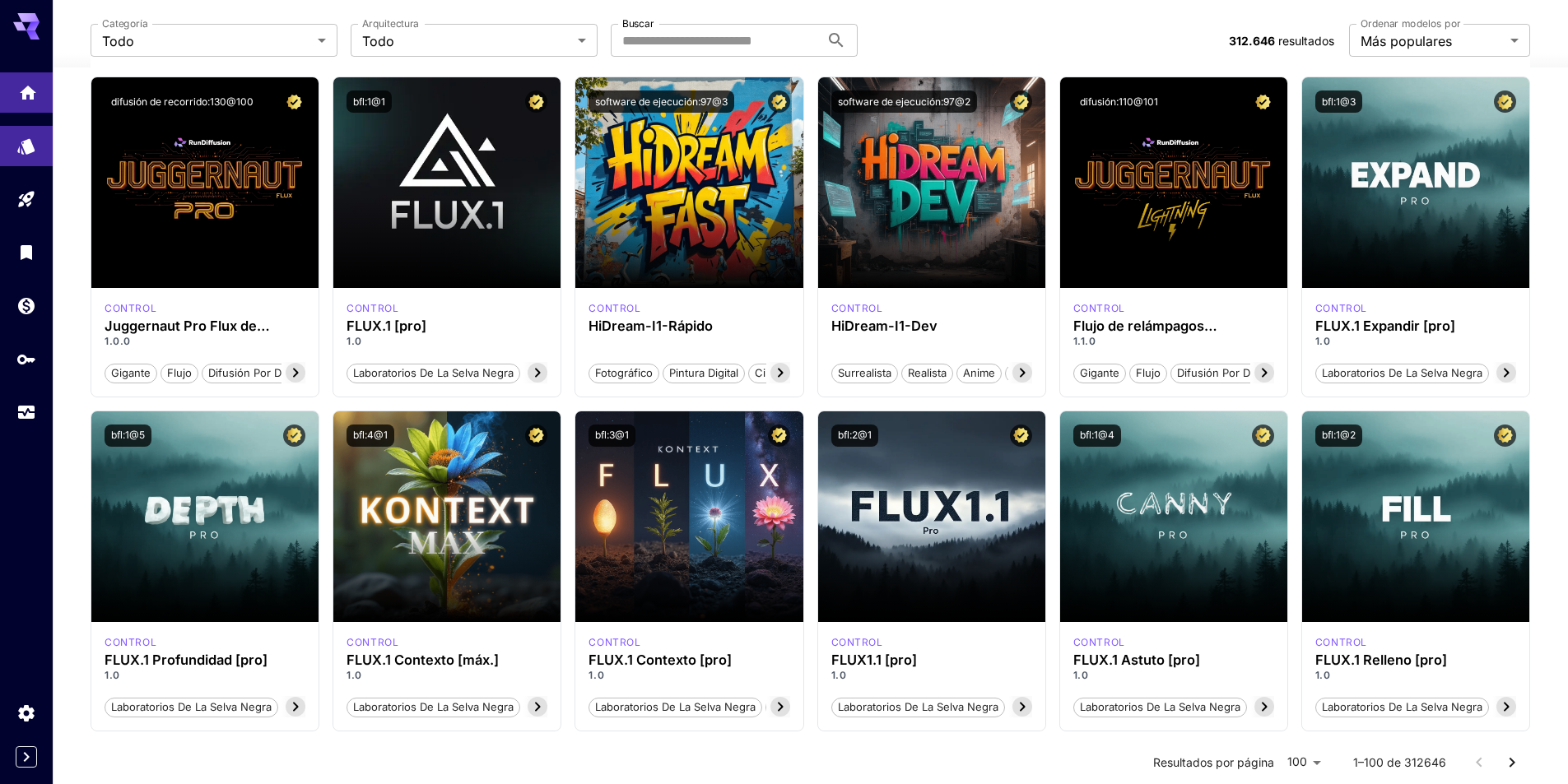
click at [16, 88] on link at bounding box center [26, 92] width 53 height 40
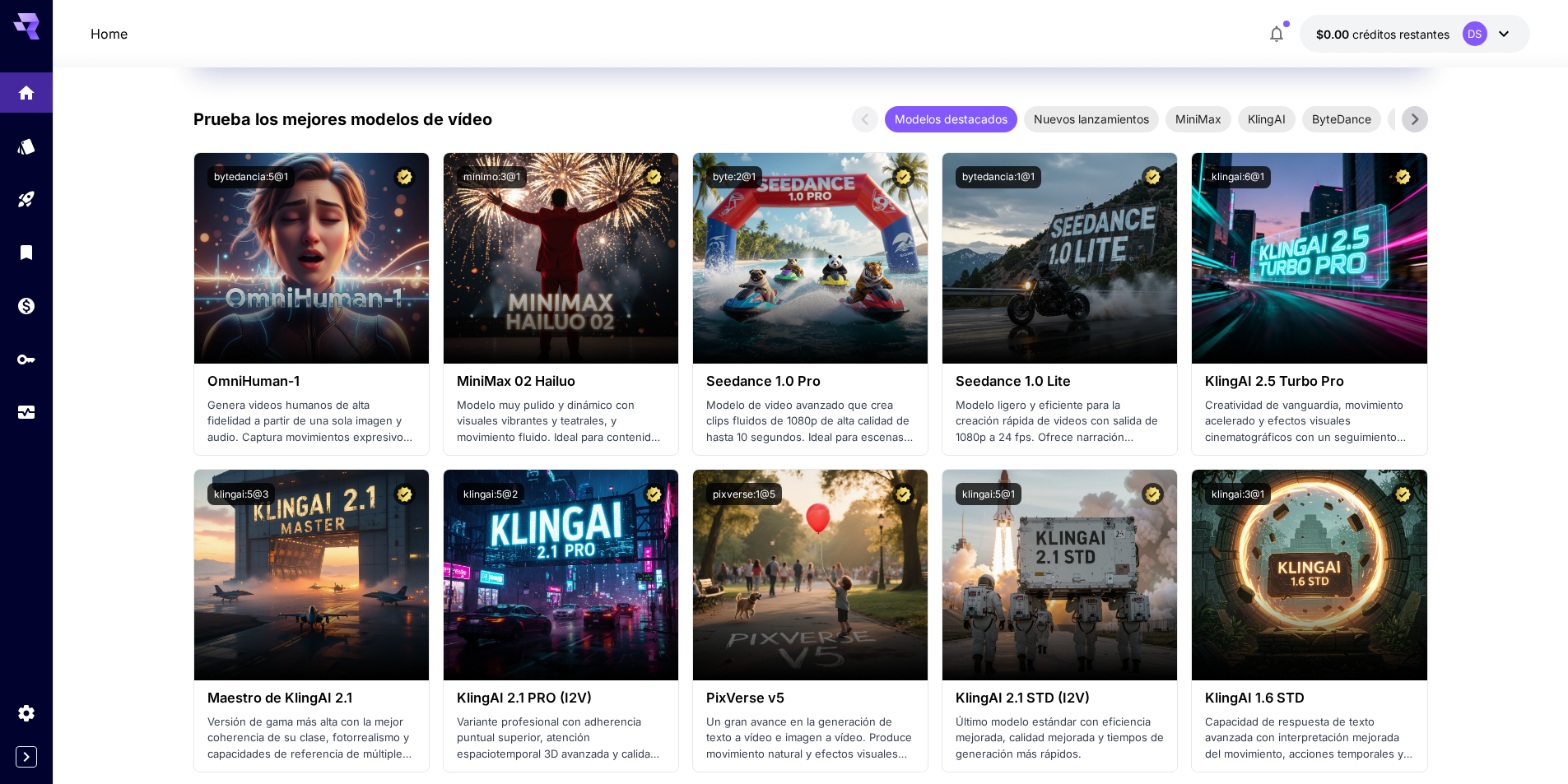
scroll to position [541, 0]
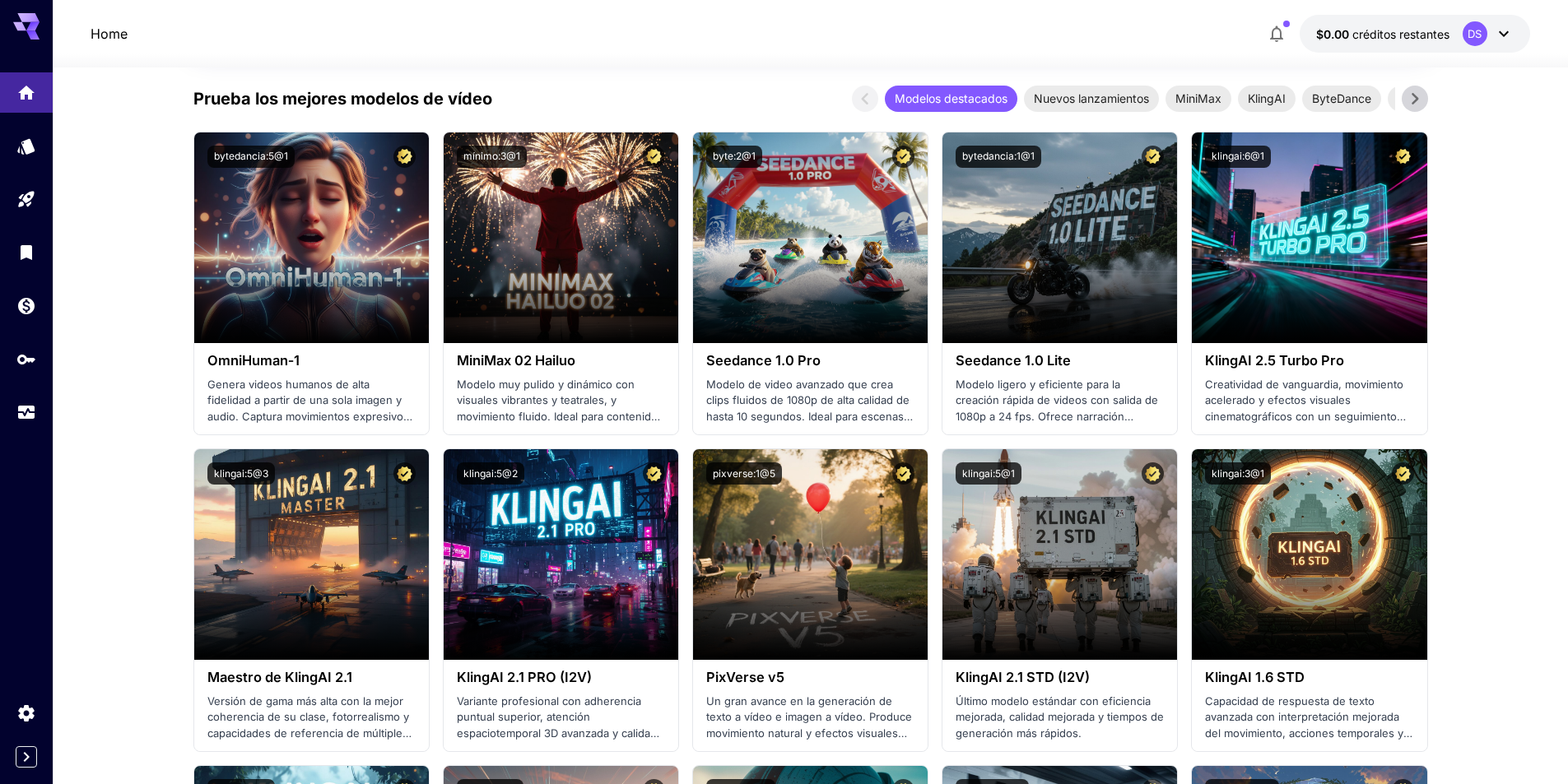
click at [46, 30] on div at bounding box center [26, 20] width 53 height 39
click at [36, 32] on icon at bounding box center [32, 35] width 13 height 9
click at [26, 32] on icon at bounding box center [26, 26] width 26 height 26
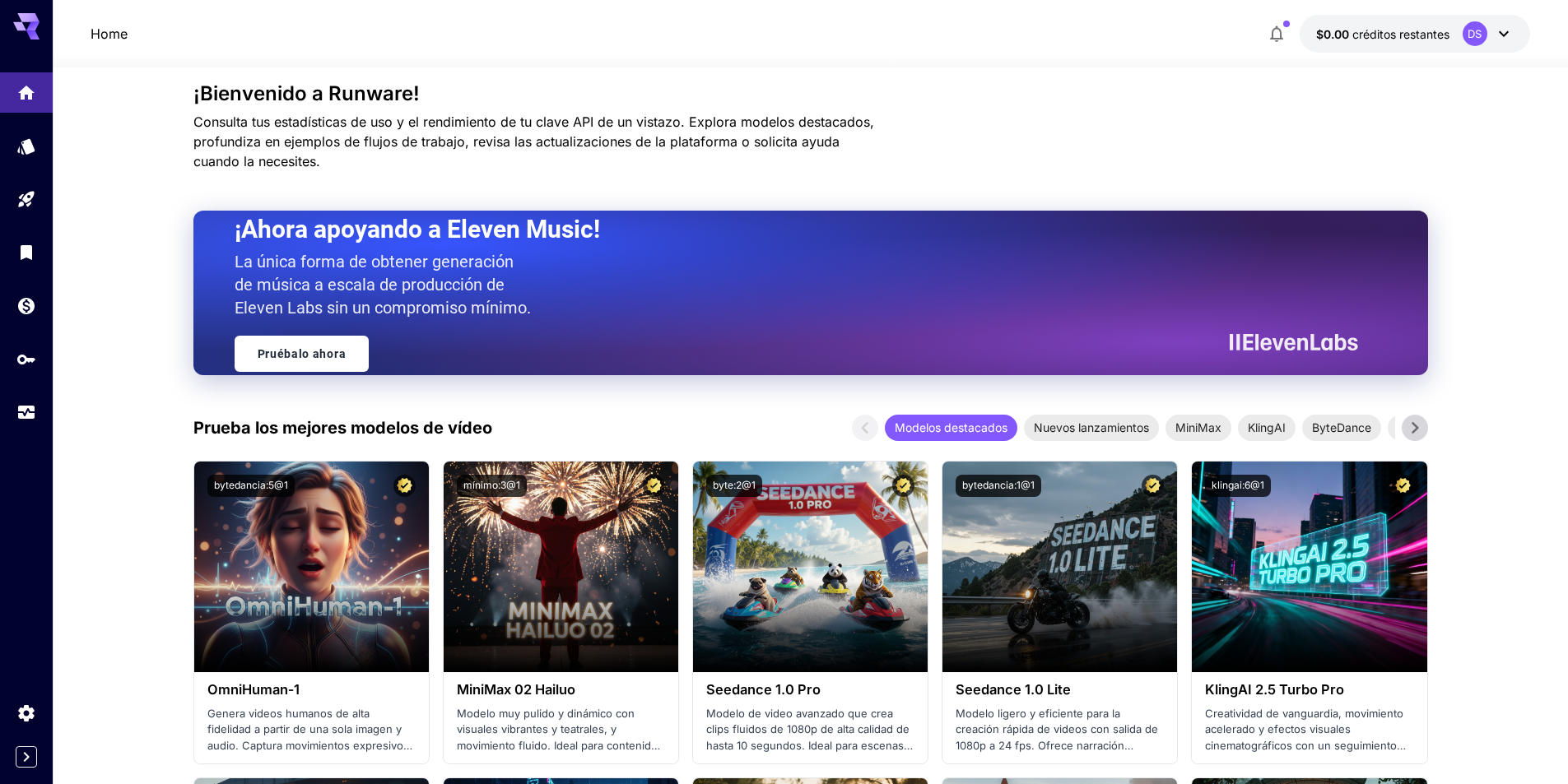
scroll to position [294, 0]
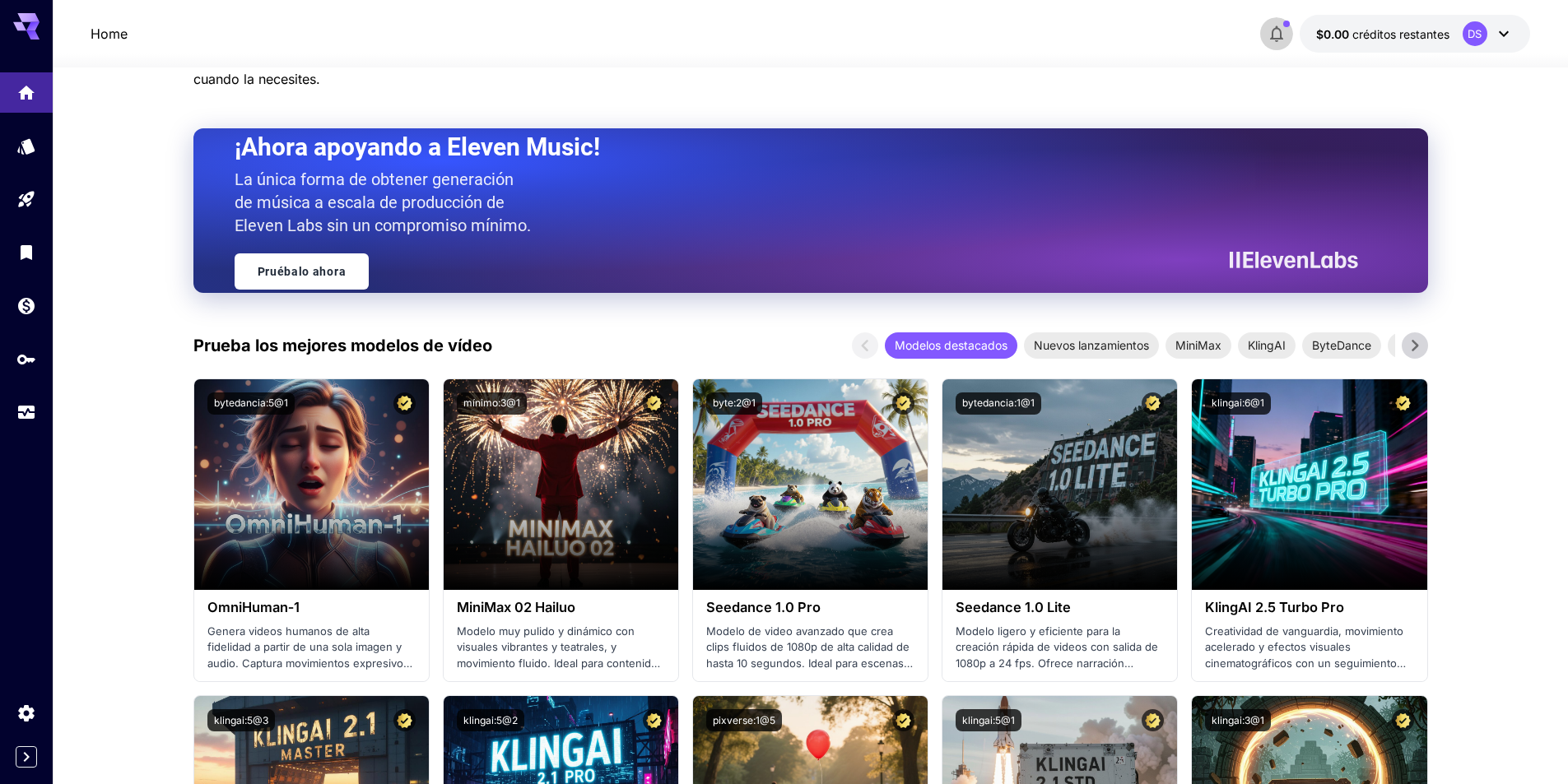
click at [1278, 40] on icon "button" at bounding box center [1276, 34] width 20 height 20
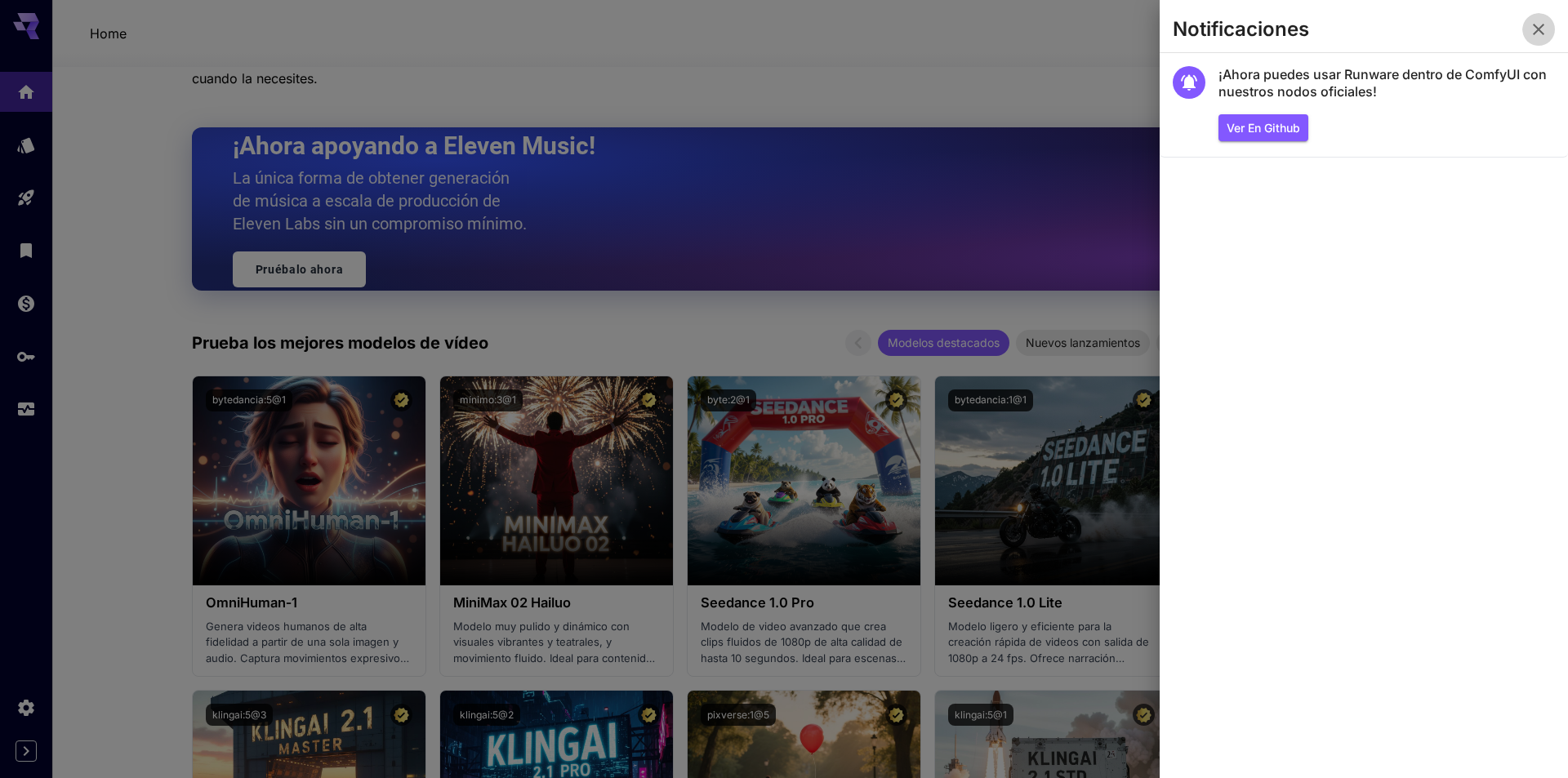
click at [1536, 29] on icon "button" at bounding box center [1538, 29] width 20 height 20
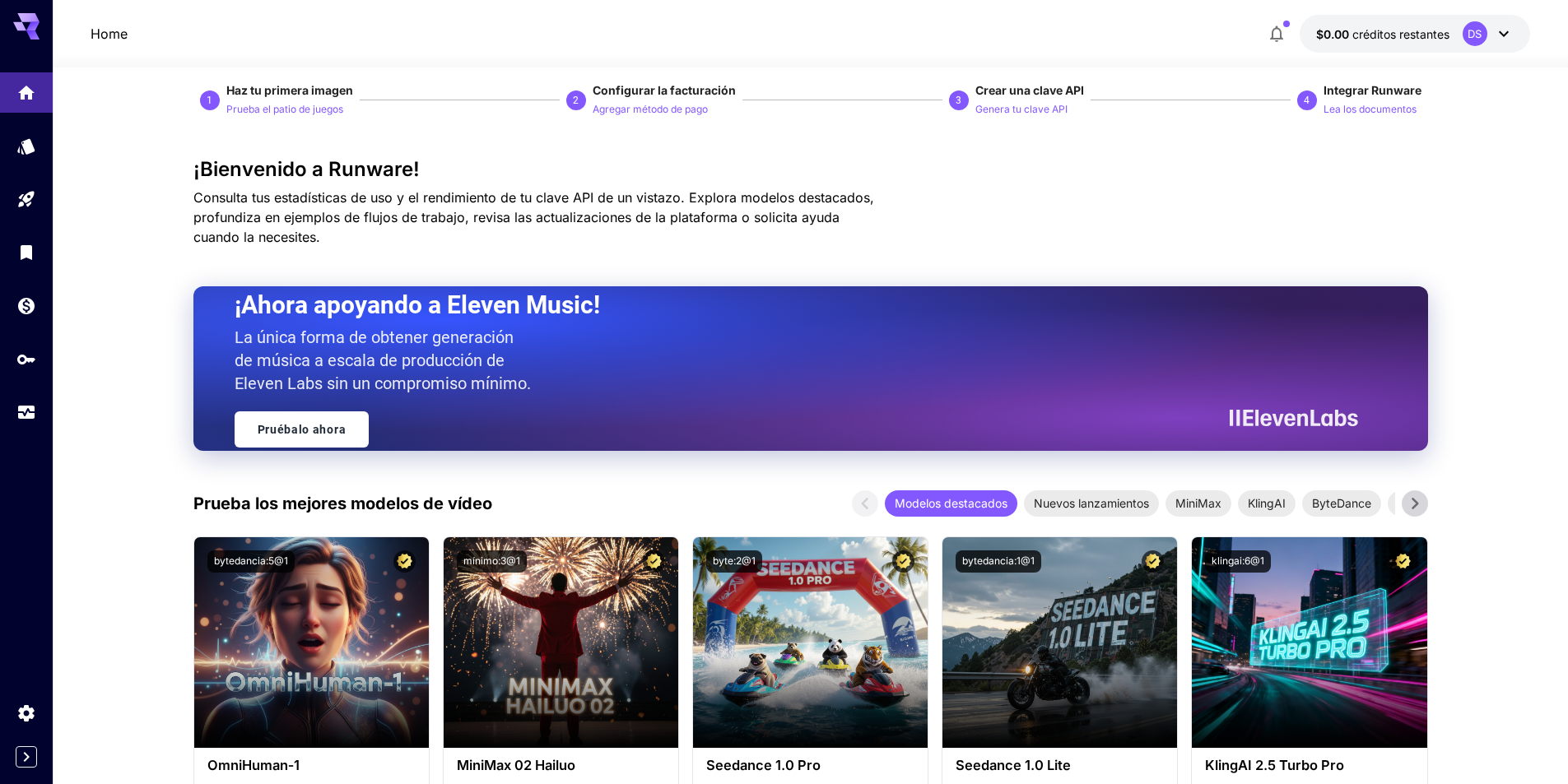
scroll to position [0, 0]
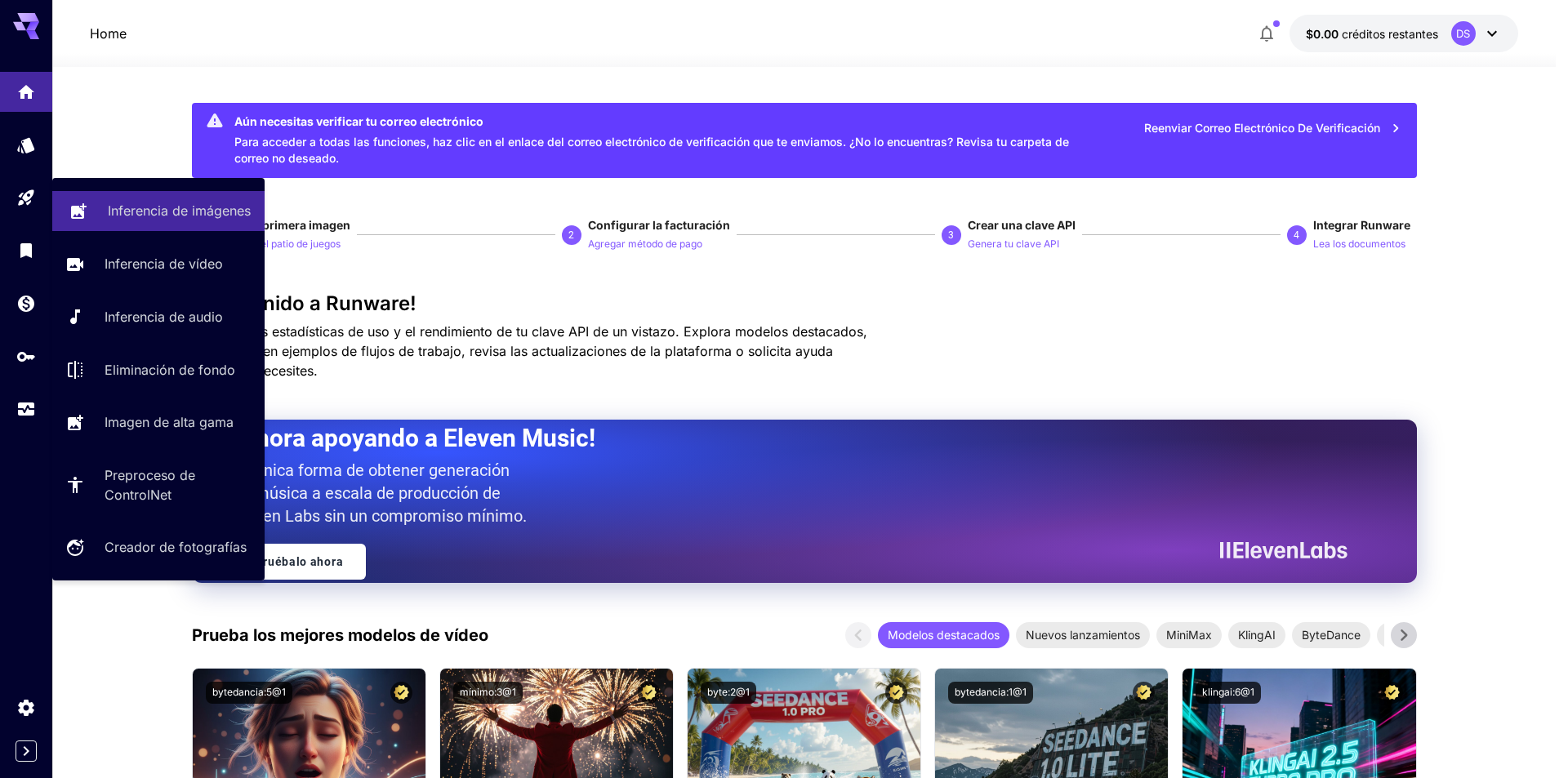
click at [115, 201] on p "Inferencia de imágenes" at bounding box center [178, 210] width 143 height 20
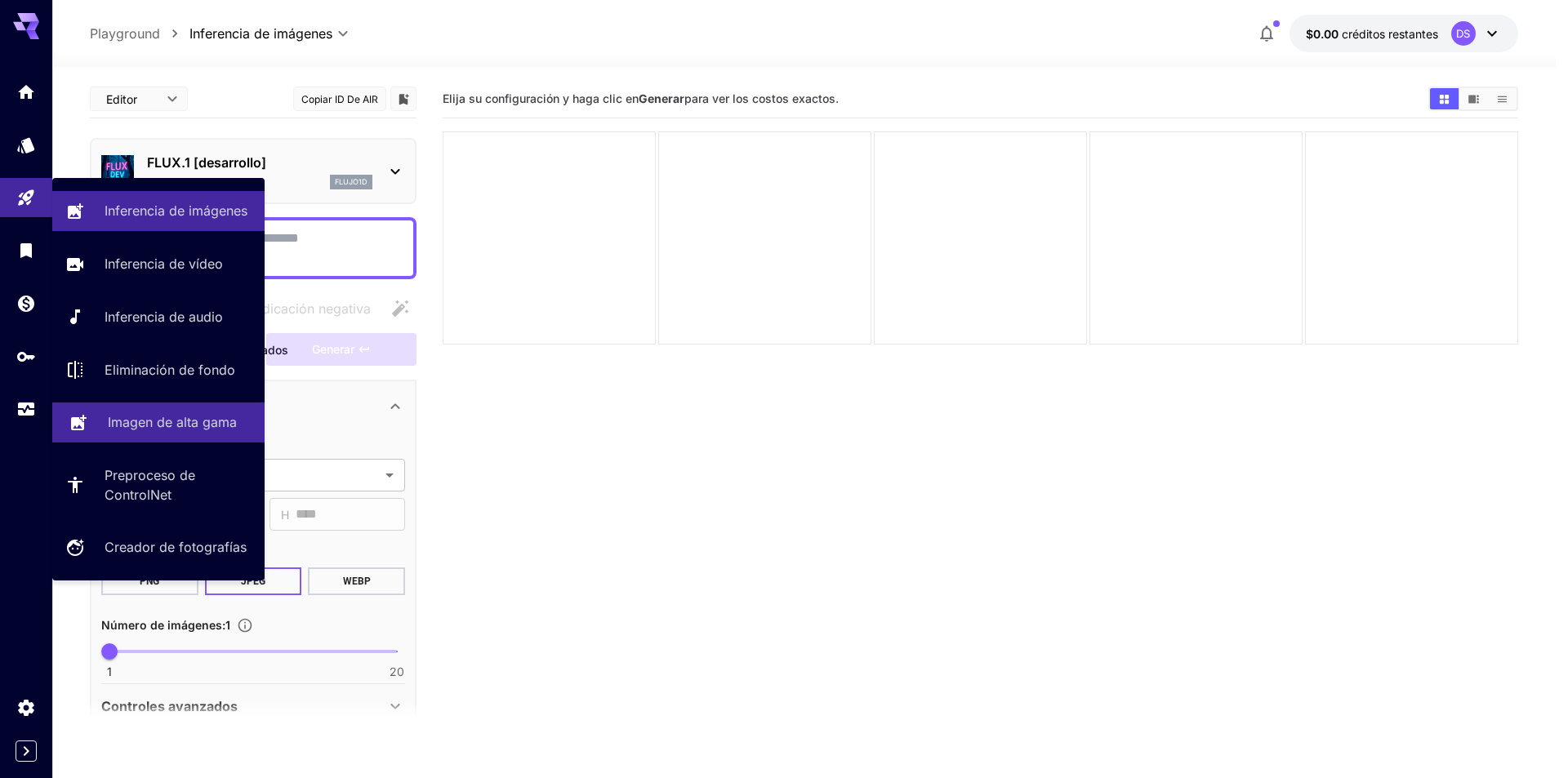
click at [192, 434] on link "Imagen de alta gama" at bounding box center [158, 422] width 212 height 40
type input "**********"
